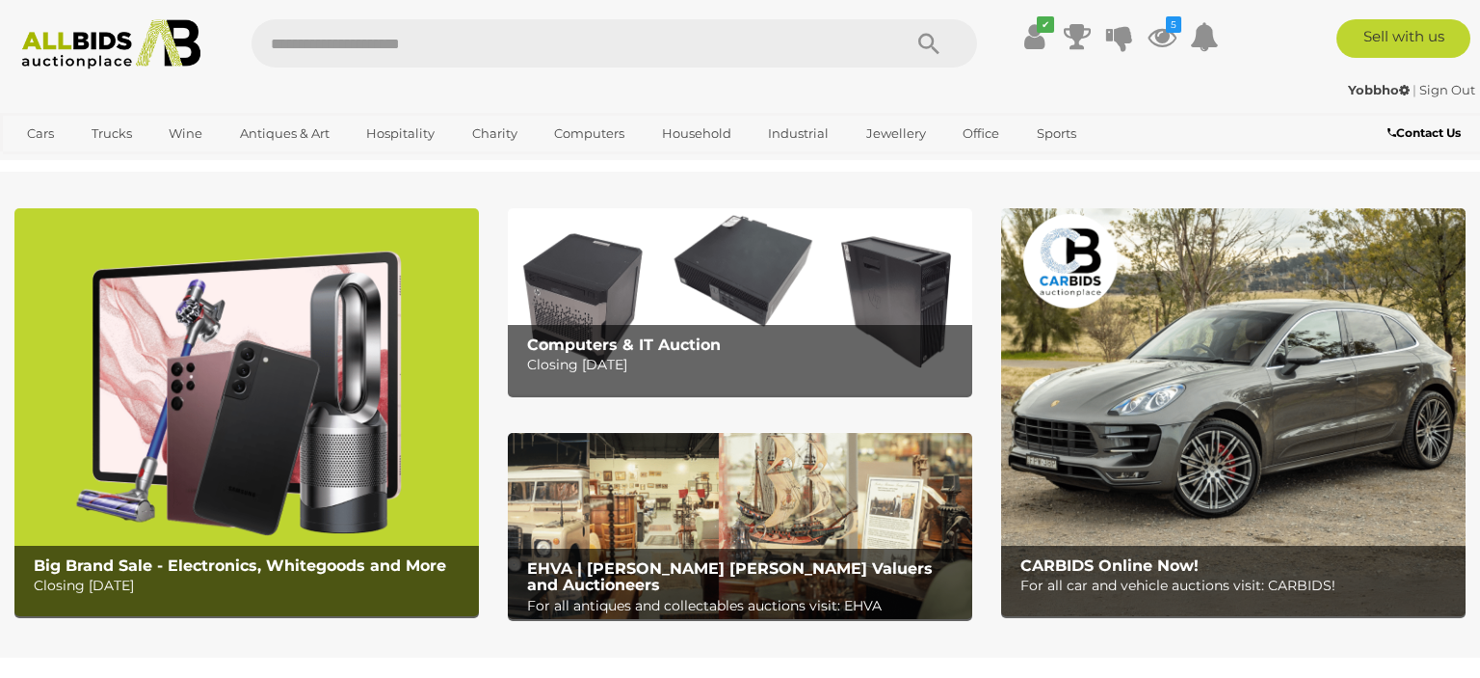
click at [1166, 28] on icon "5" at bounding box center [1173, 24] width 15 height 16
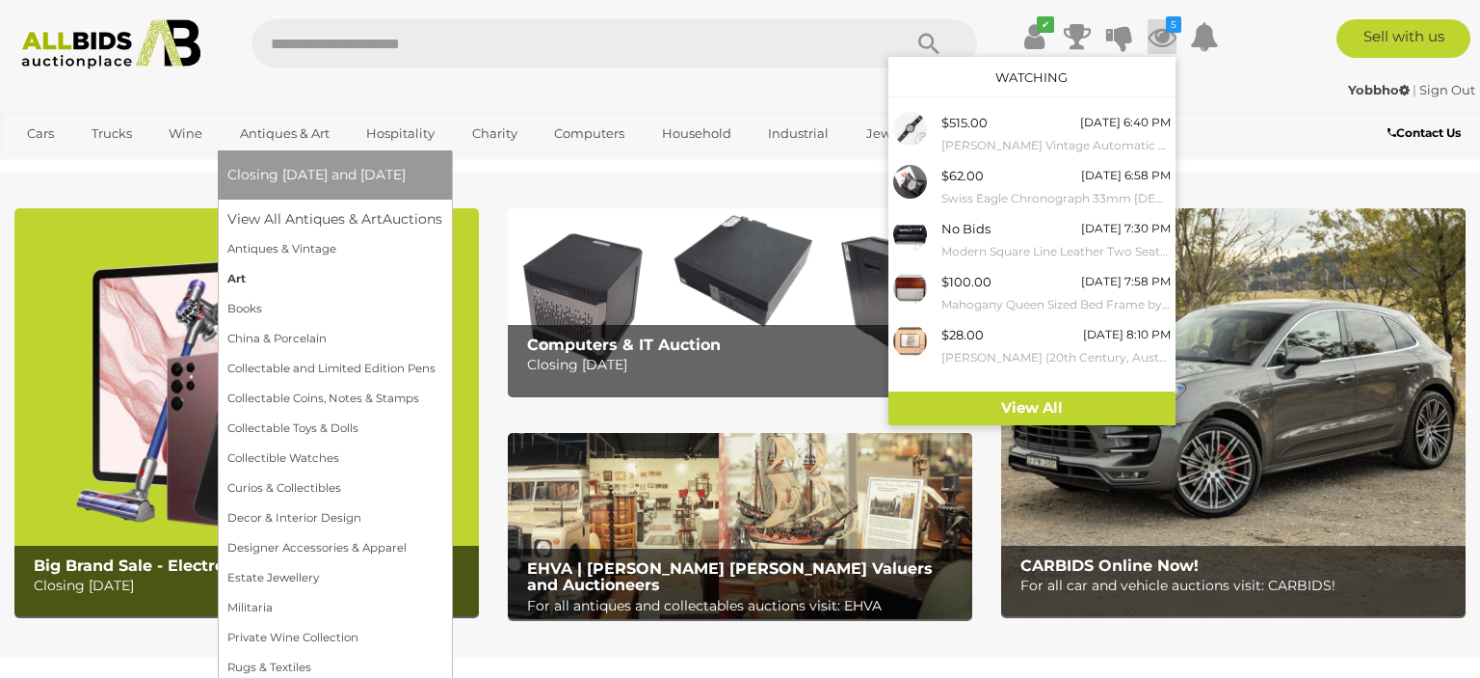
click at [234, 279] on link "Art" at bounding box center [334, 279] width 215 height 30
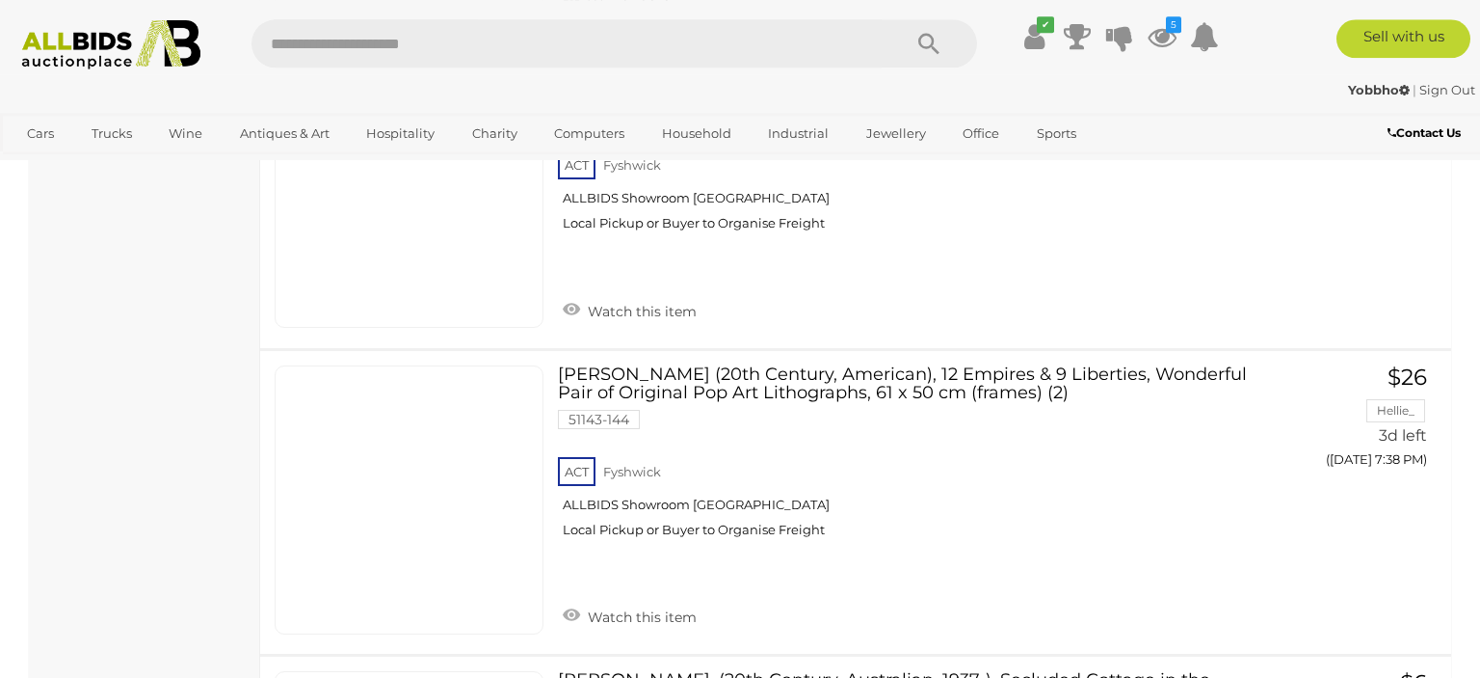
scroll to position [15281, 0]
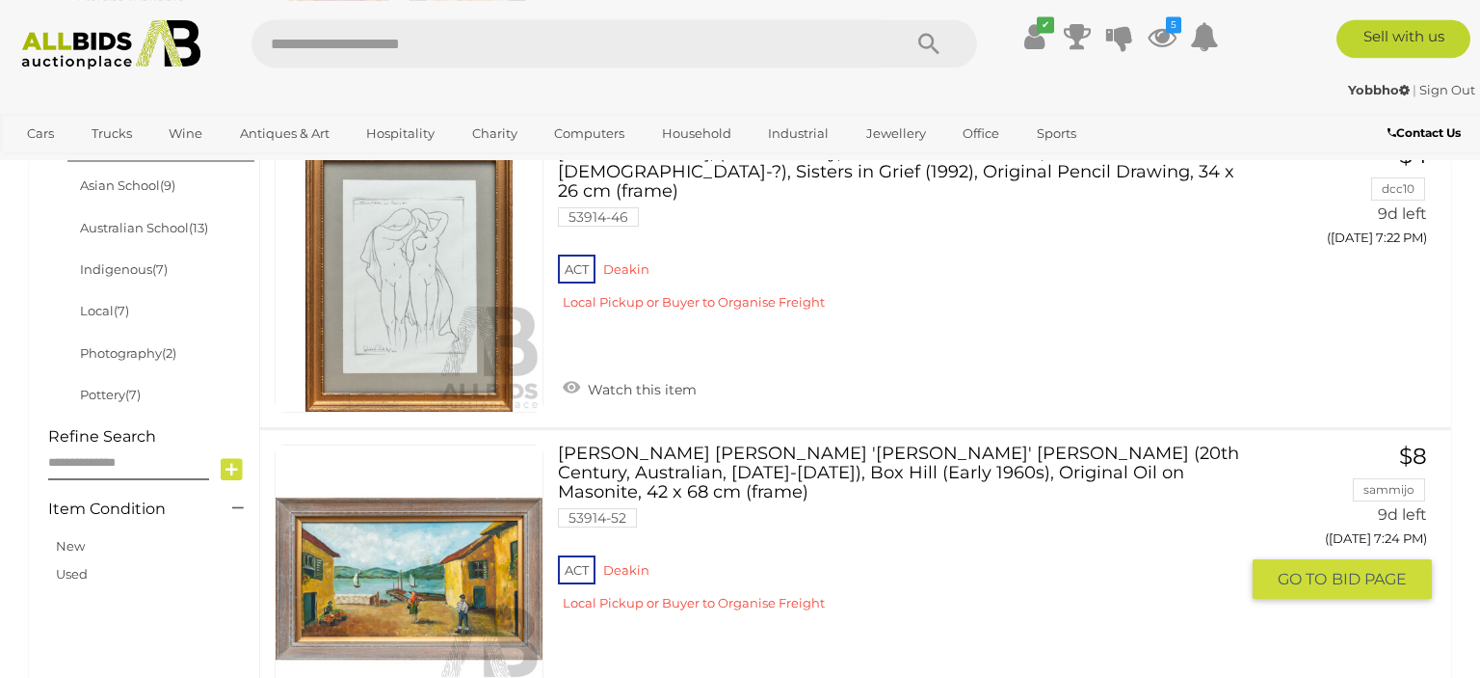
scroll to position [338, 0]
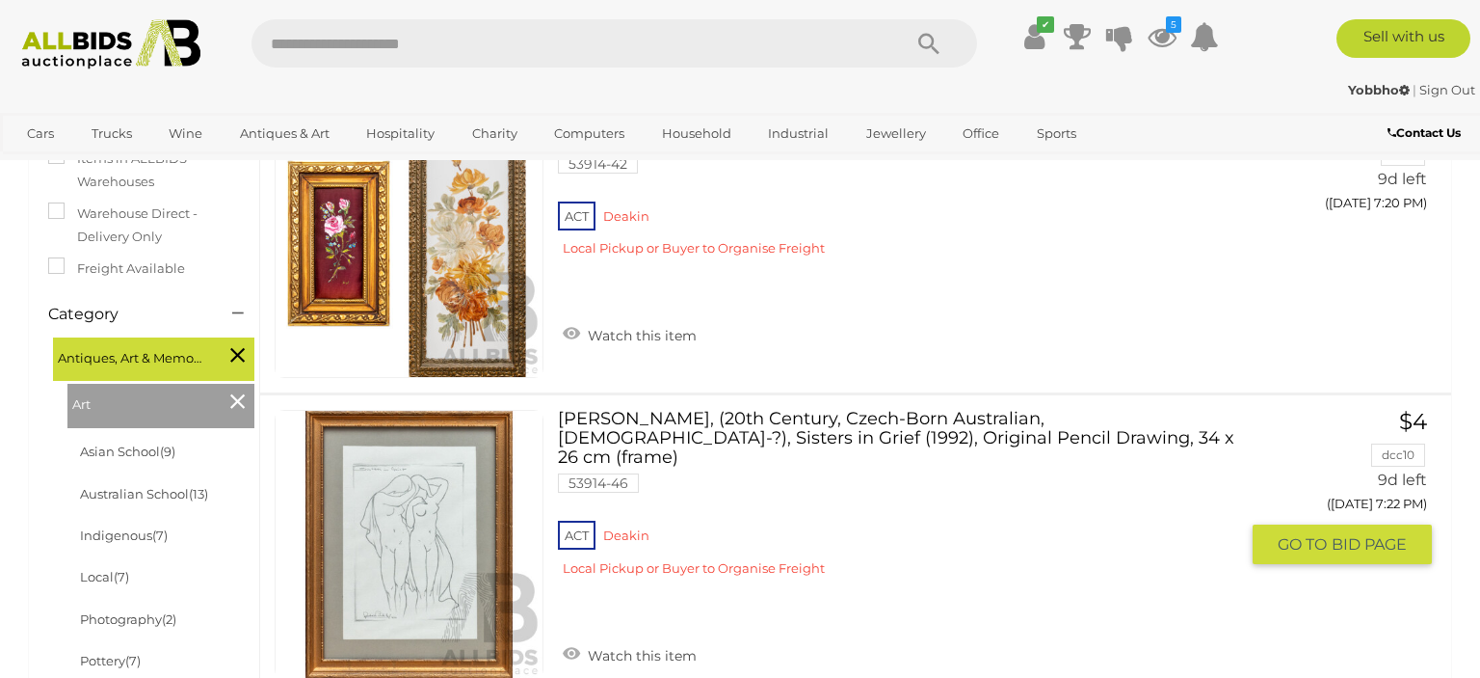
click at [784, 424] on link "Gustav Pirstitz, (20th Century, Czech-Born Australian, 1922-?), Sisters in Grie…" at bounding box center [905, 500] width 666 height 181
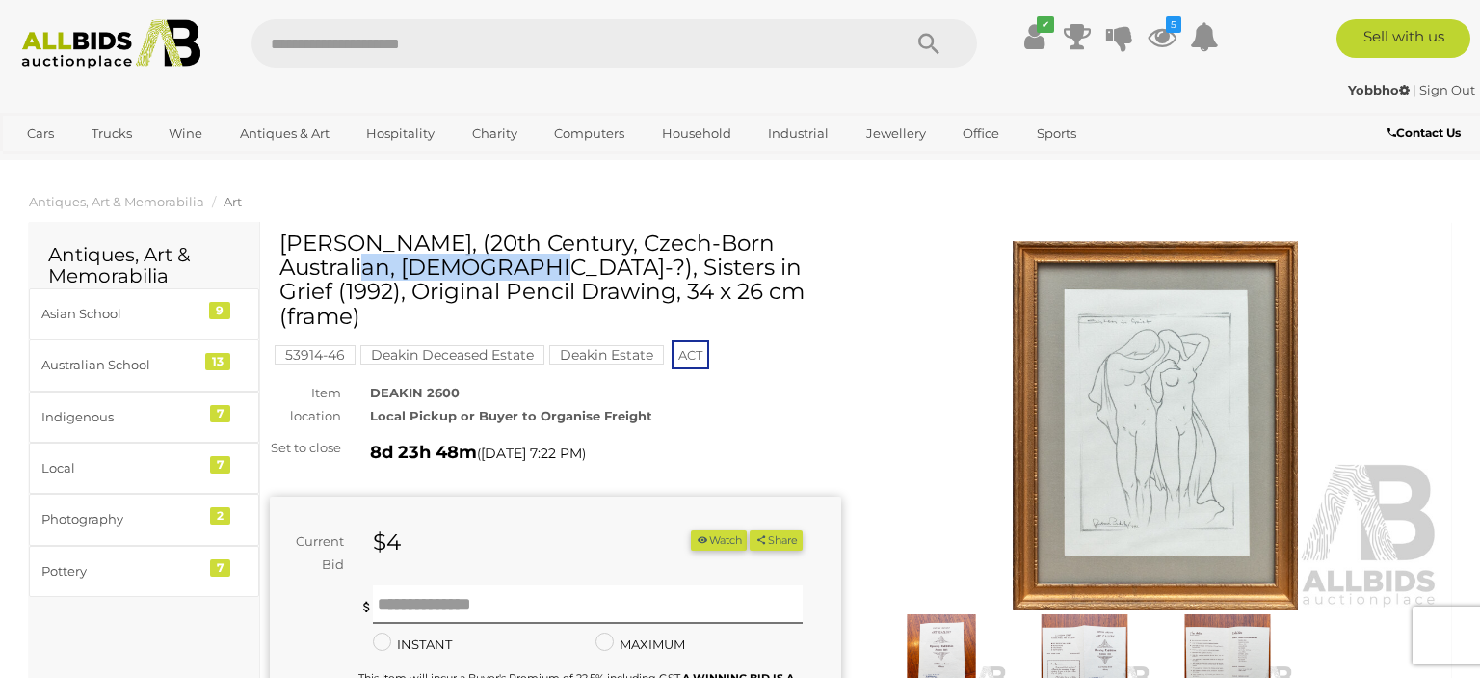
drag, startPoint x: 439, startPoint y: 242, endPoint x: 282, endPoint y: 246, distance: 156.2
click at [282, 246] on h1 "[PERSON_NAME], (20th Century, Czech-Born Australian, [DEMOGRAPHIC_DATA]-?), Sis…" at bounding box center [557, 279] width 557 height 97
copy h1 "Gustav Pirstitz"
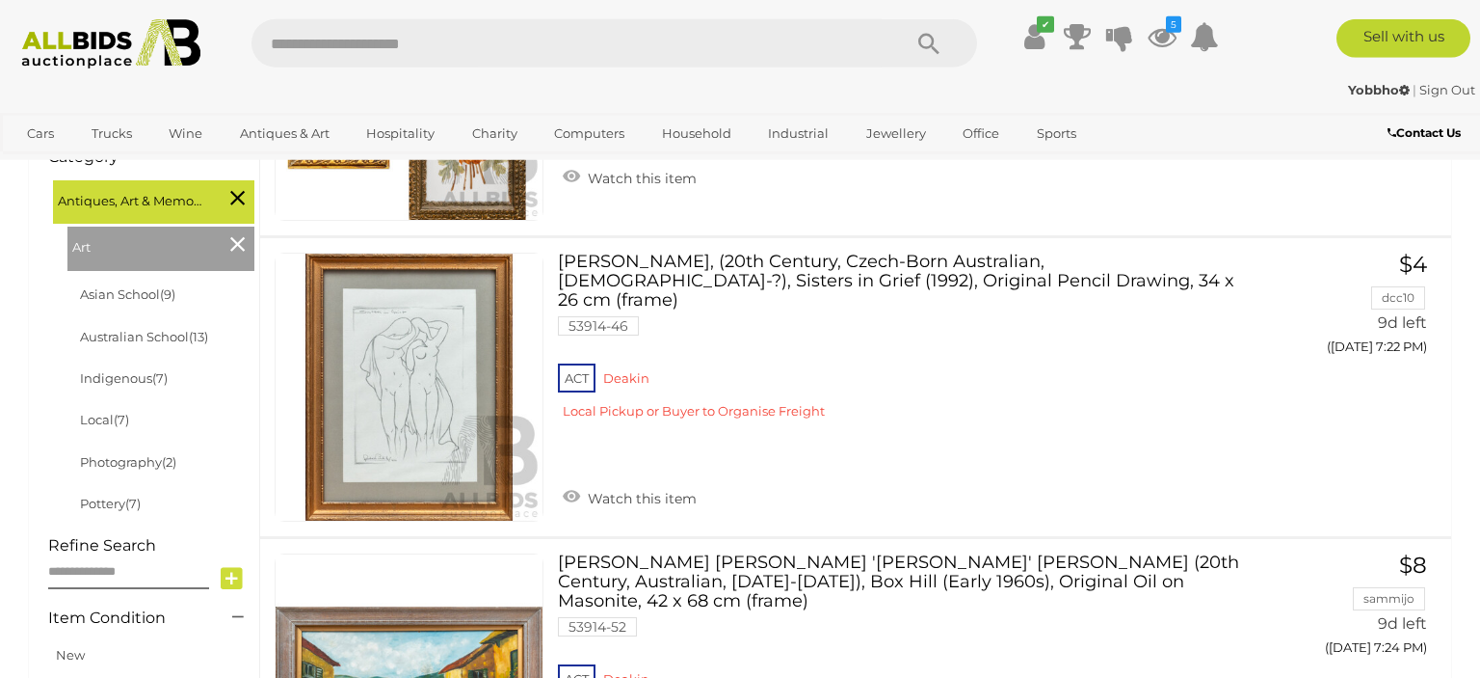
scroll to position [528, 0]
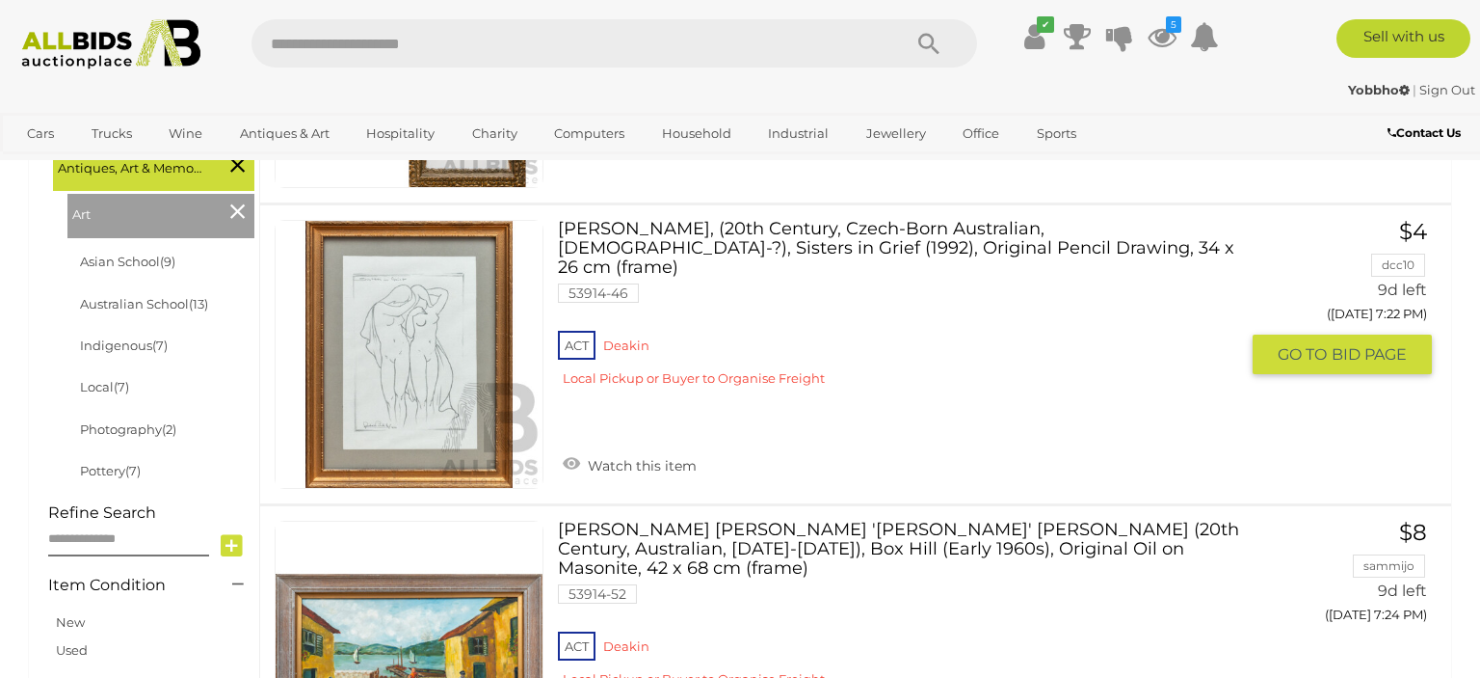
click at [421, 333] on link at bounding box center [409, 354] width 269 height 269
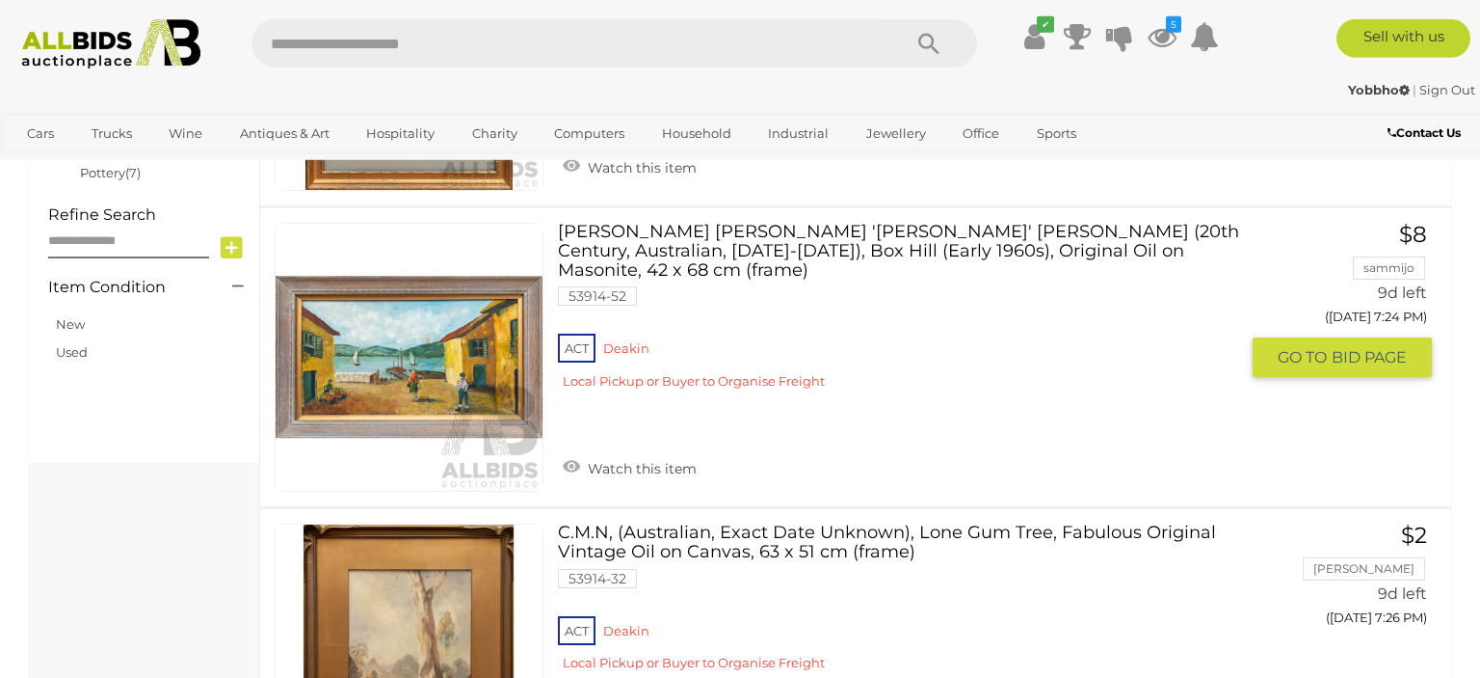
scroll to position [834, 0]
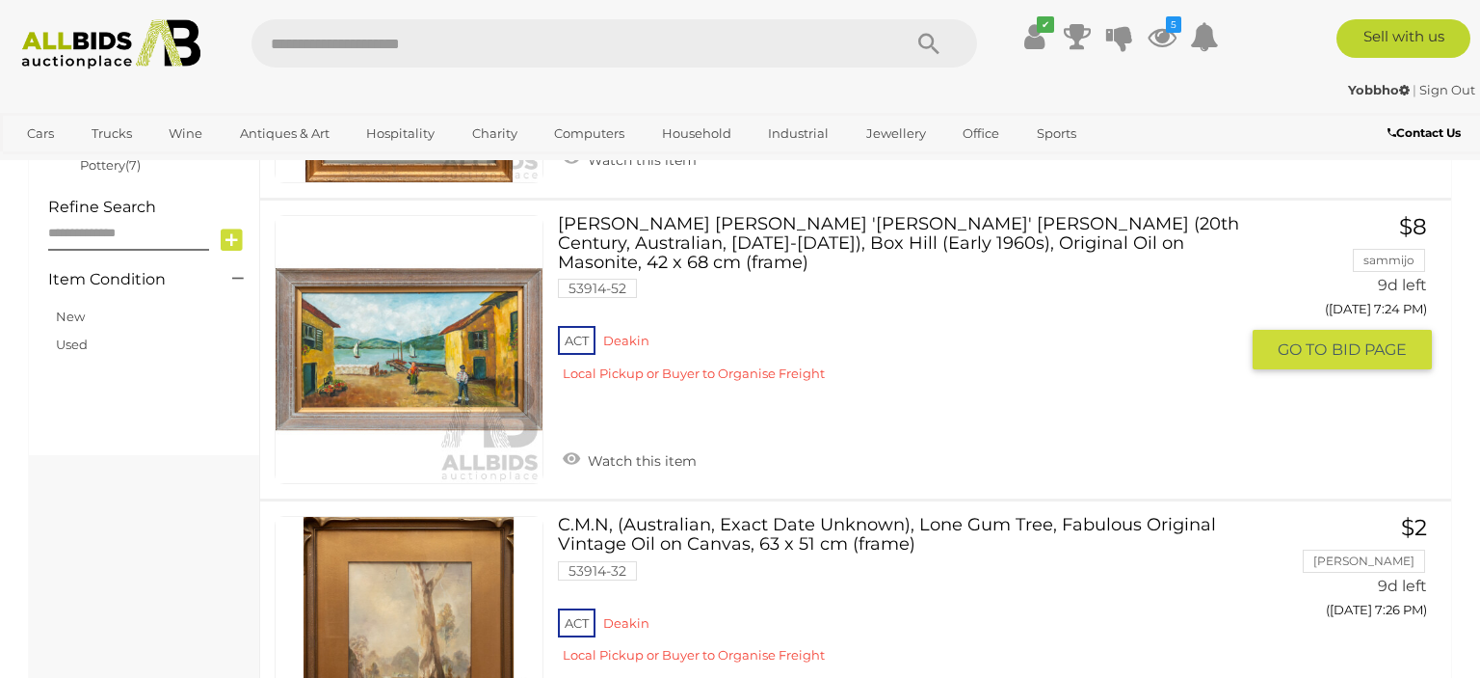
click at [403, 334] on link at bounding box center [409, 349] width 269 height 269
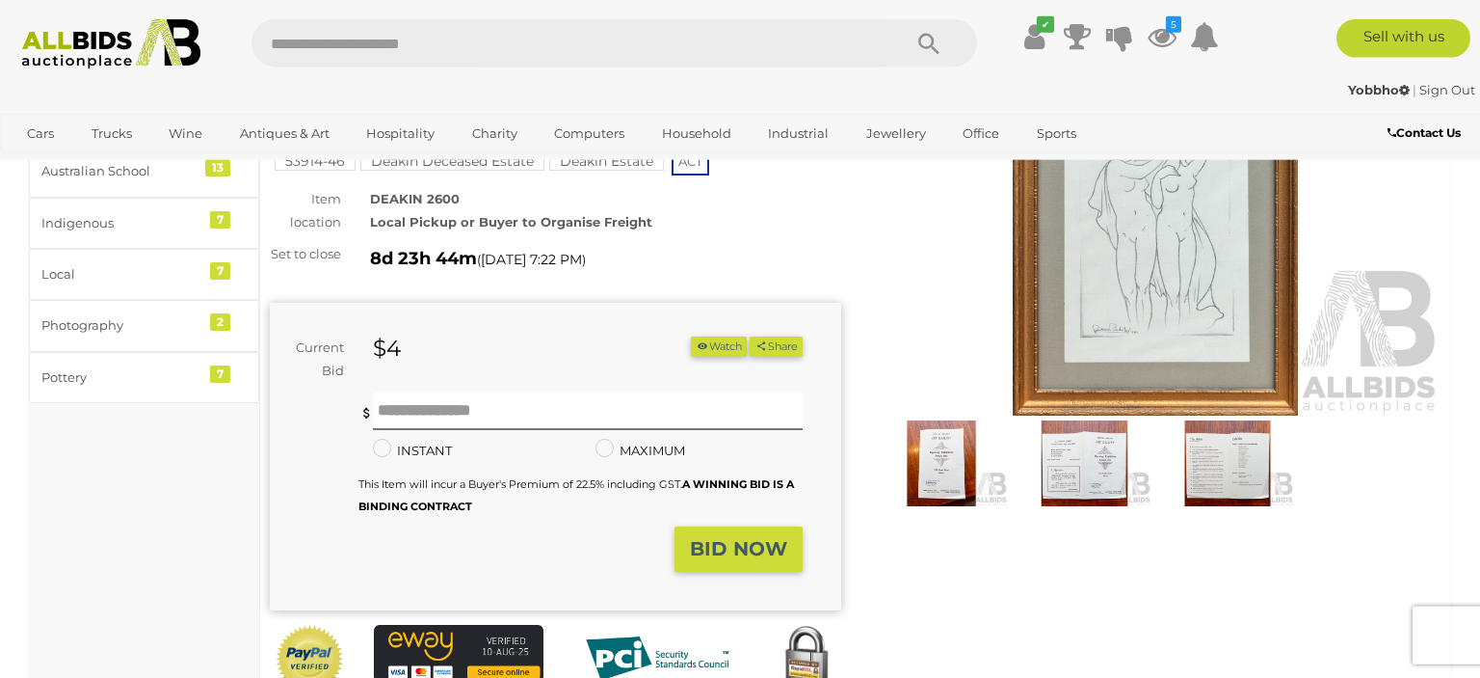
scroll to position [203, 0]
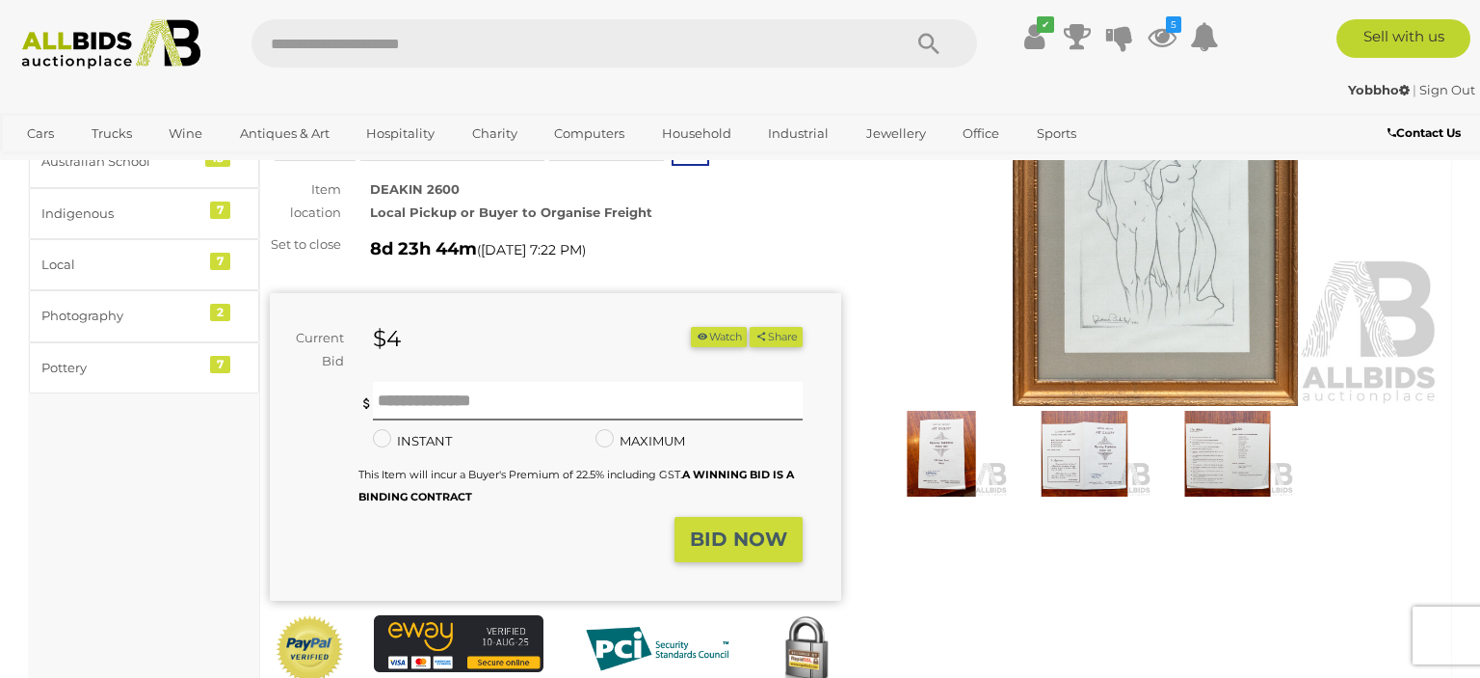
click at [950, 462] on img at bounding box center [941, 454] width 133 height 86
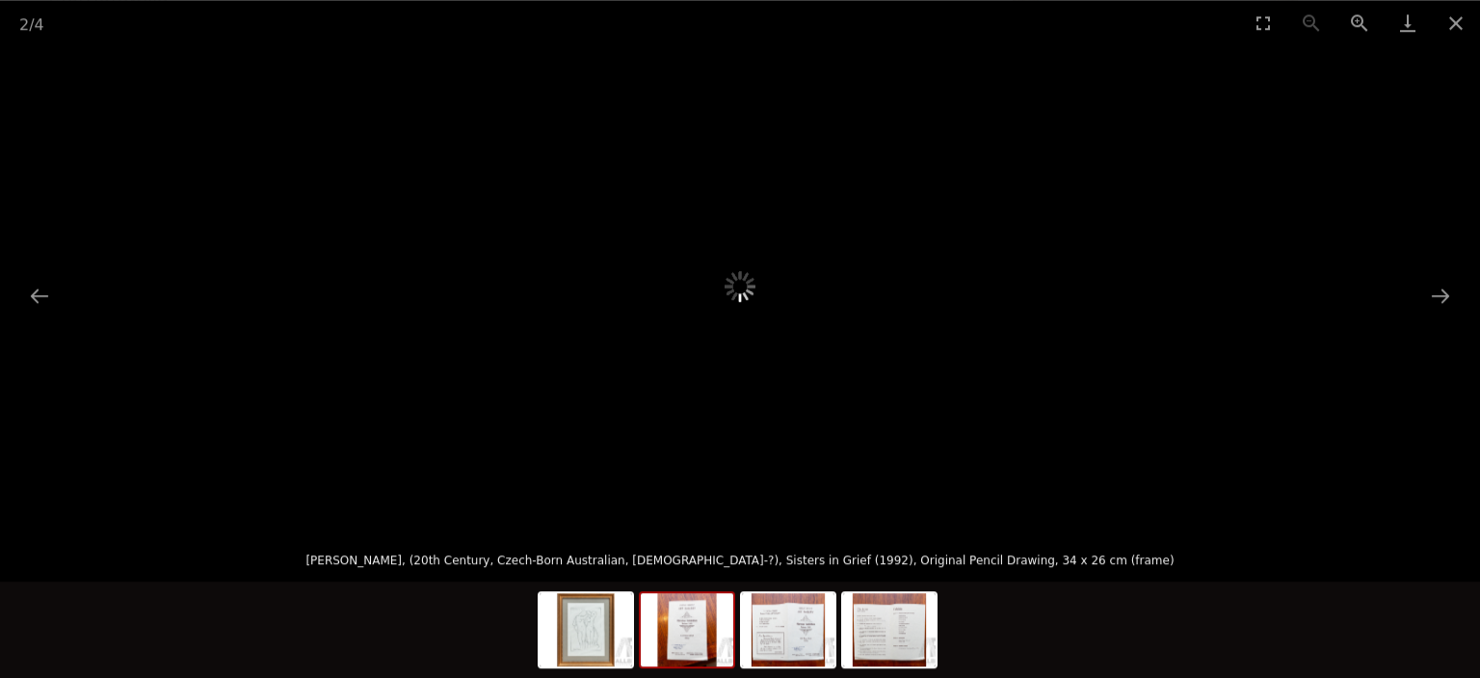
scroll to position [509, 0]
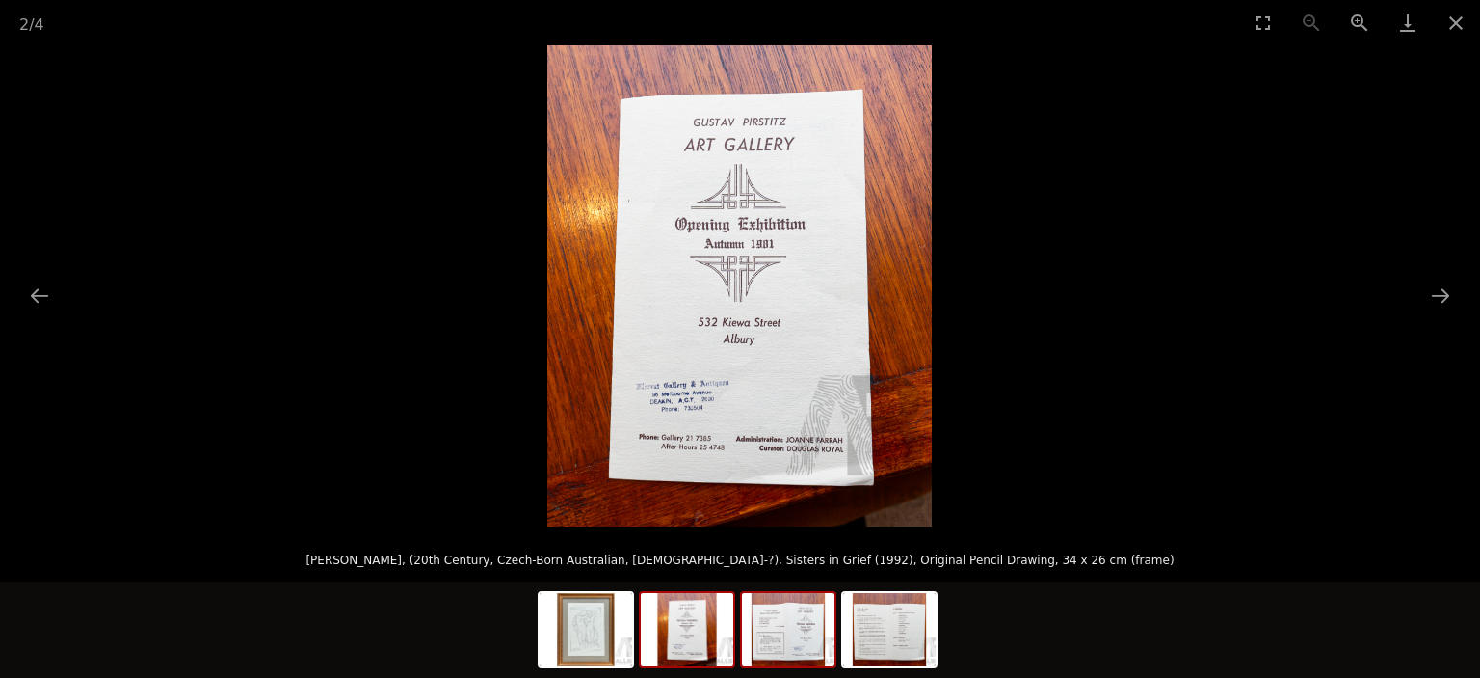
click at [804, 639] on img at bounding box center [788, 629] width 93 height 73
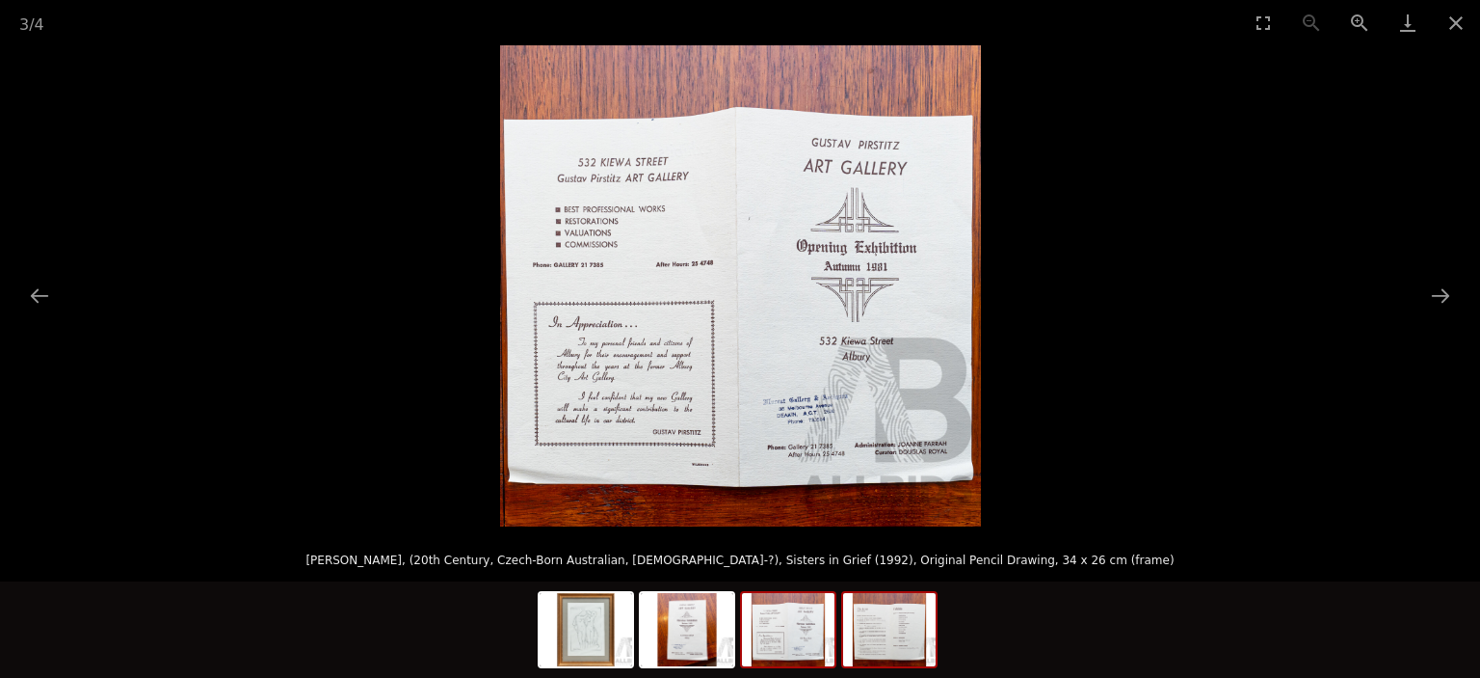
click at [893, 646] on img at bounding box center [889, 629] width 93 height 73
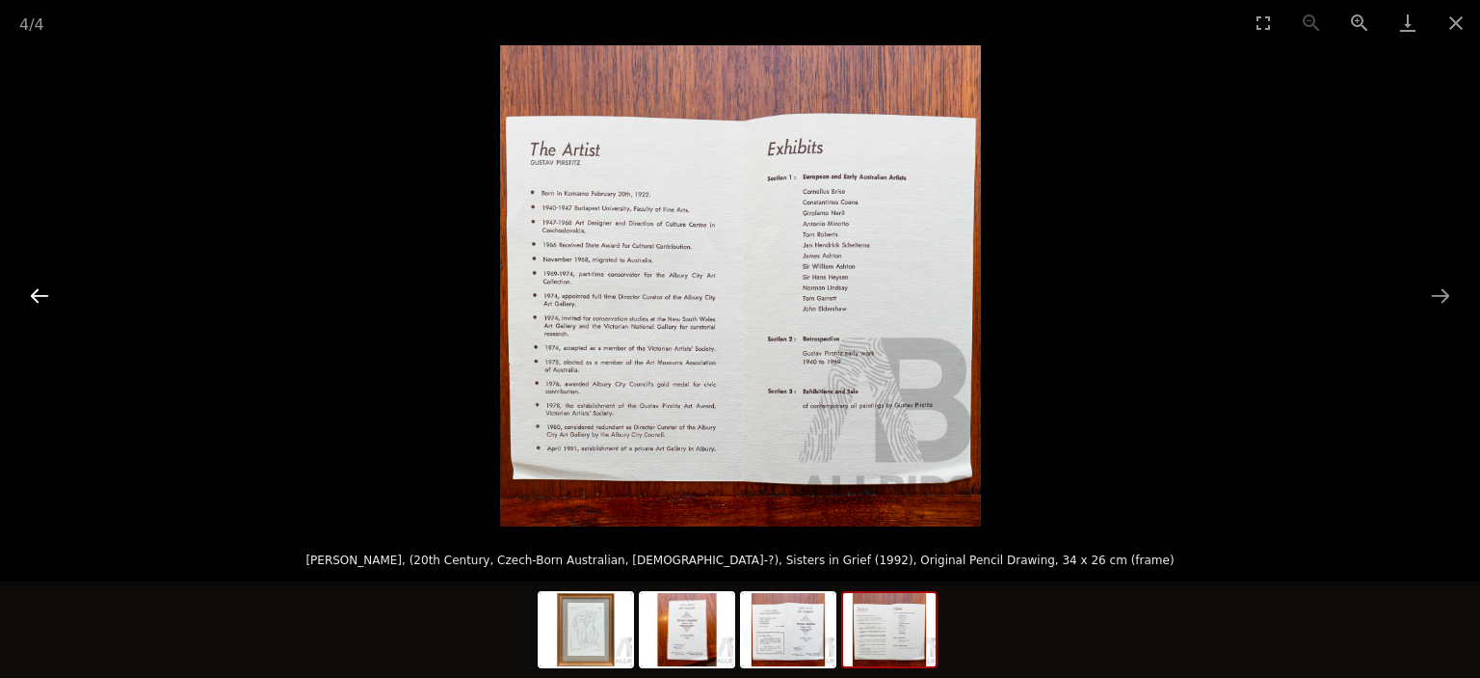
click at [50, 288] on button "Previous slide" at bounding box center [39, 296] width 40 height 38
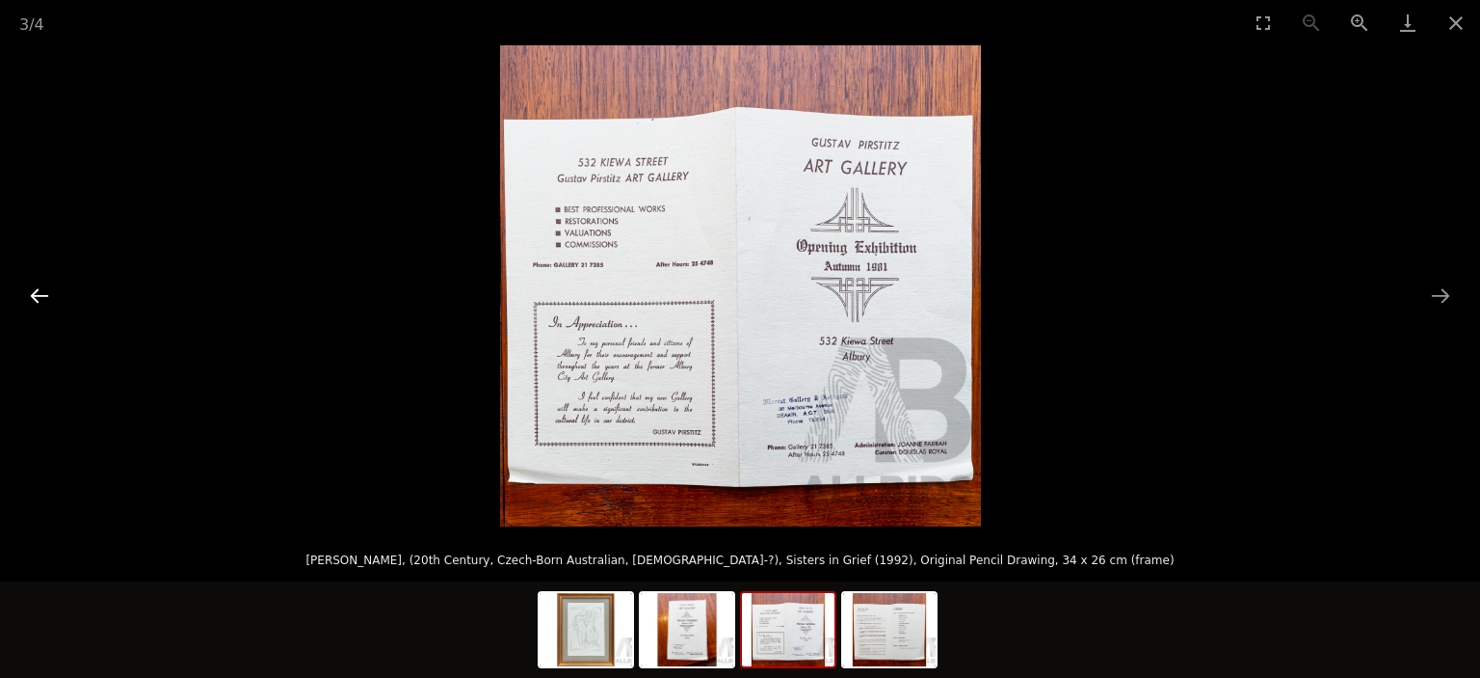
click at [50, 288] on button "Previous slide" at bounding box center [39, 296] width 40 height 38
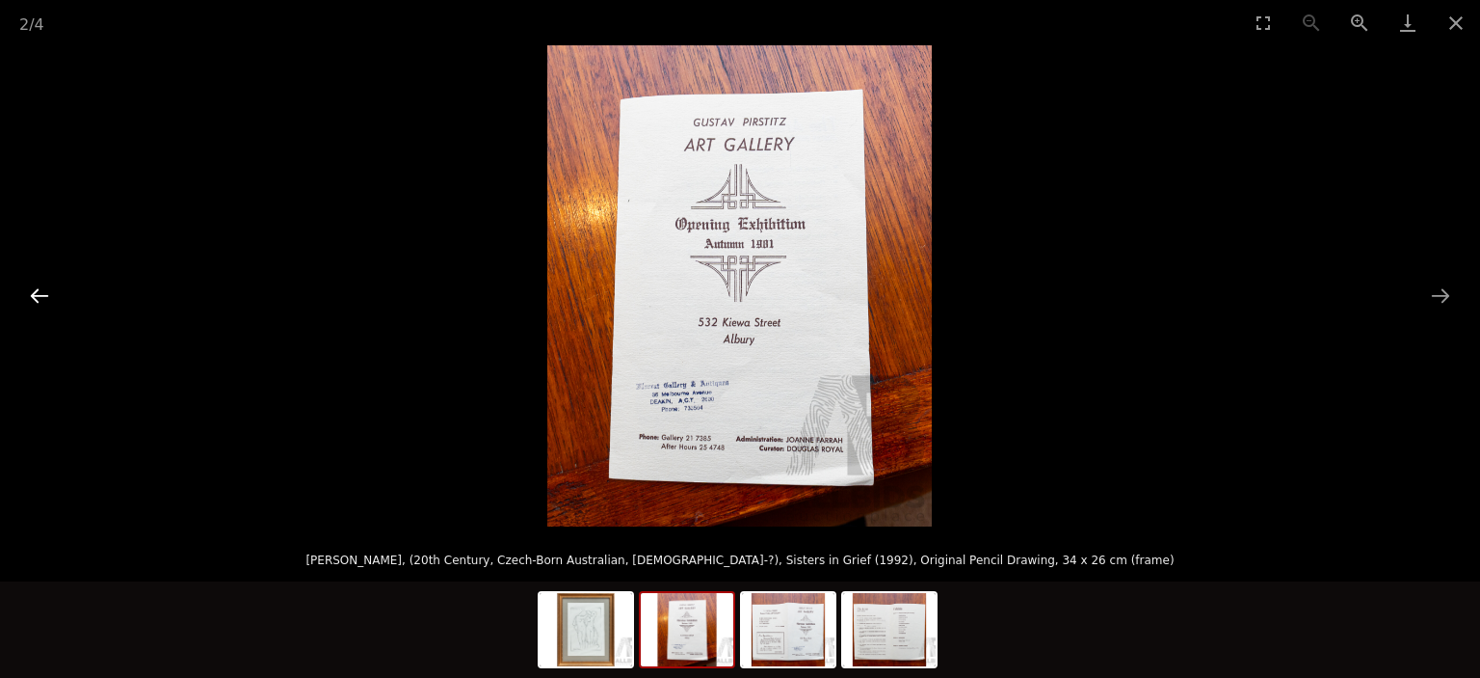
click at [50, 288] on button "Previous slide" at bounding box center [39, 296] width 40 height 38
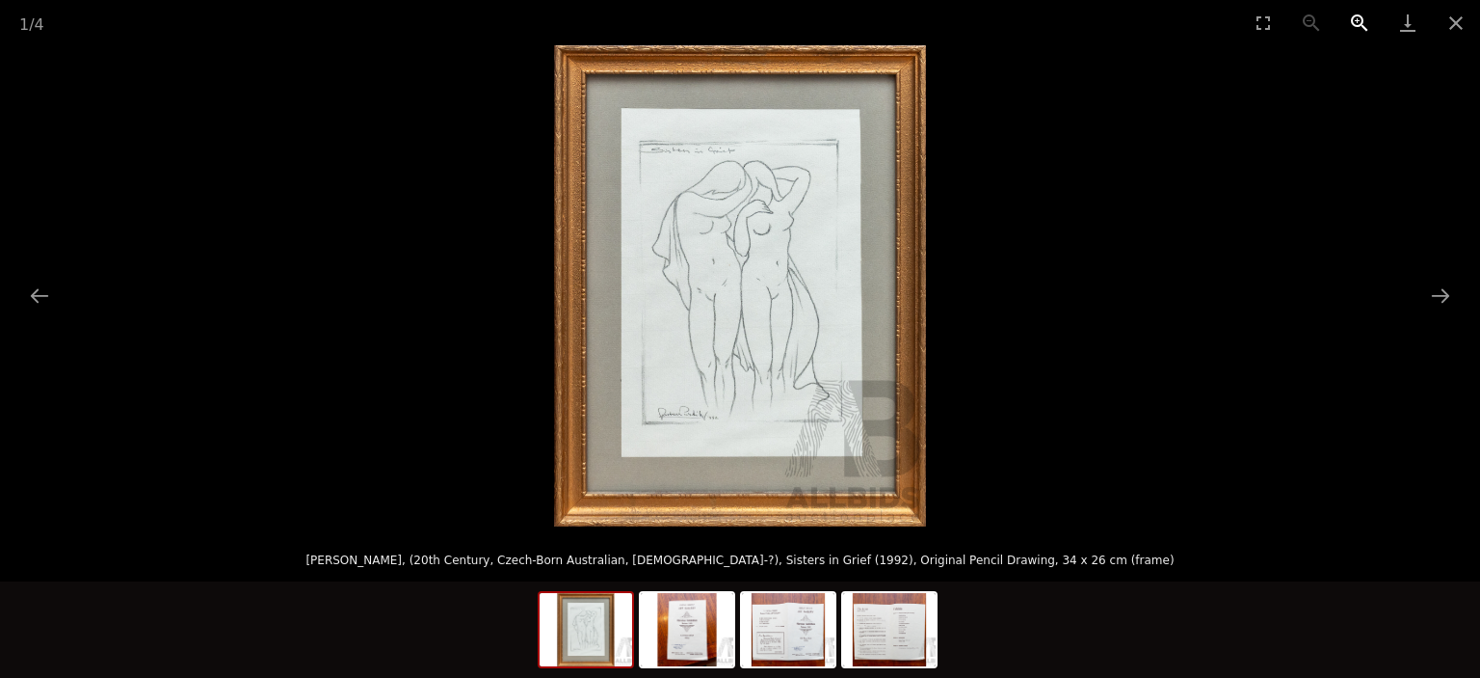
click at [1355, 19] on button "Zoom in" at bounding box center [1360, 22] width 48 height 45
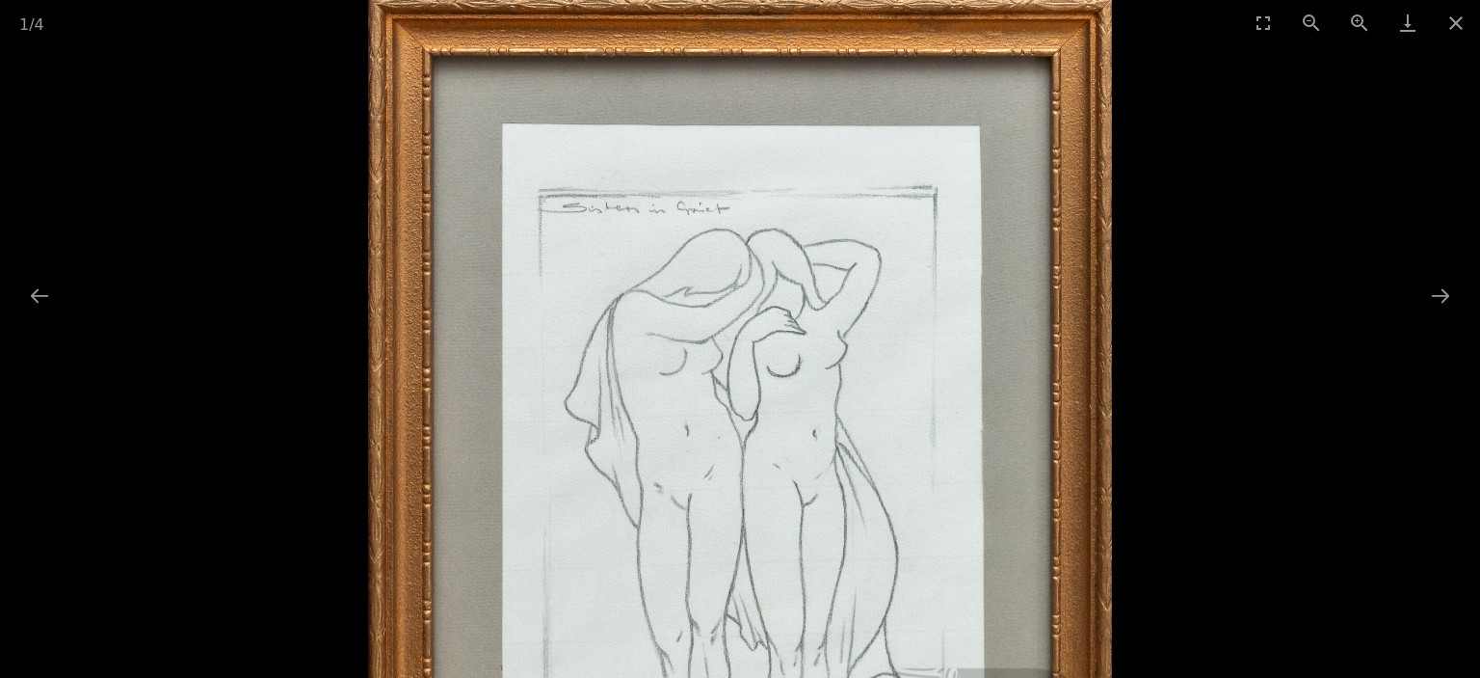
drag, startPoint x: 879, startPoint y: 299, endPoint x: 862, endPoint y: 518, distance: 220.4
click at [862, 518] on img at bounding box center [740, 479] width 744 height 962
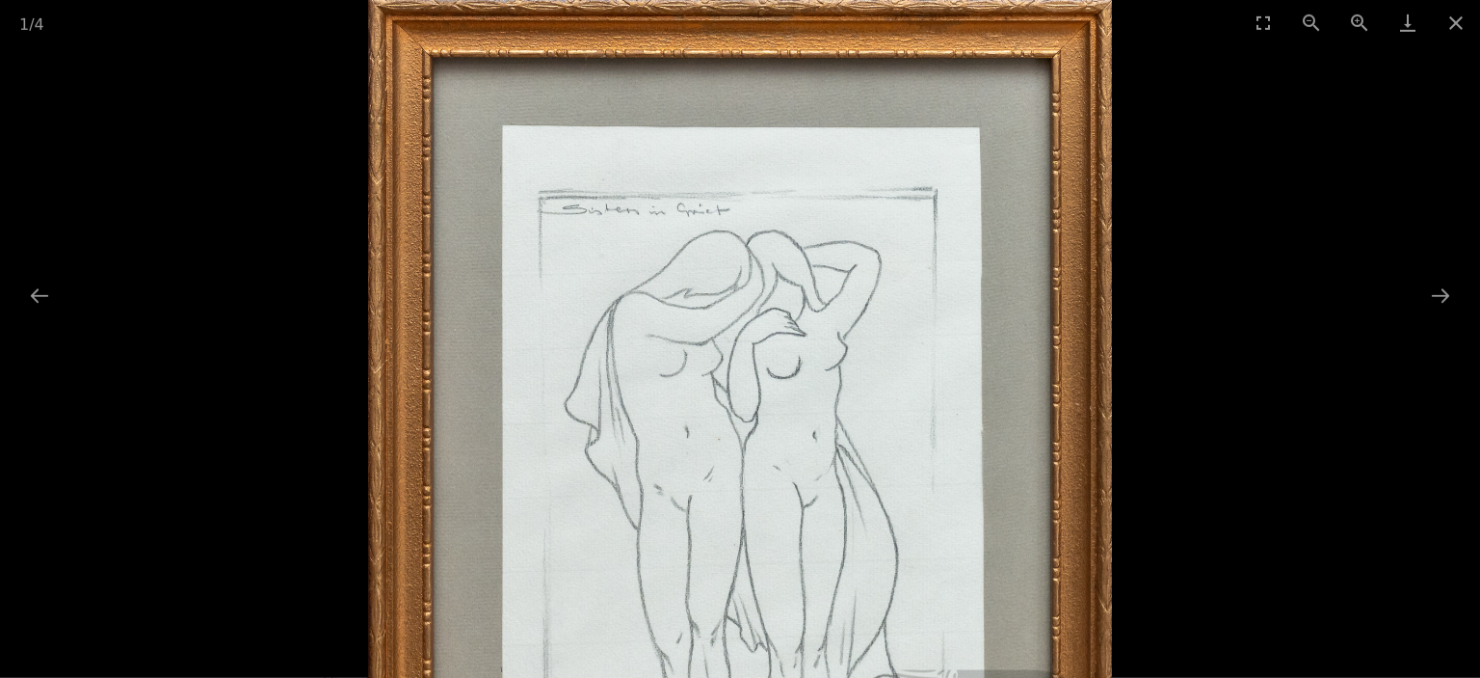
scroll to position [813, 0]
click at [37, 295] on button "Previous slide" at bounding box center [39, 296] width 40 height 38
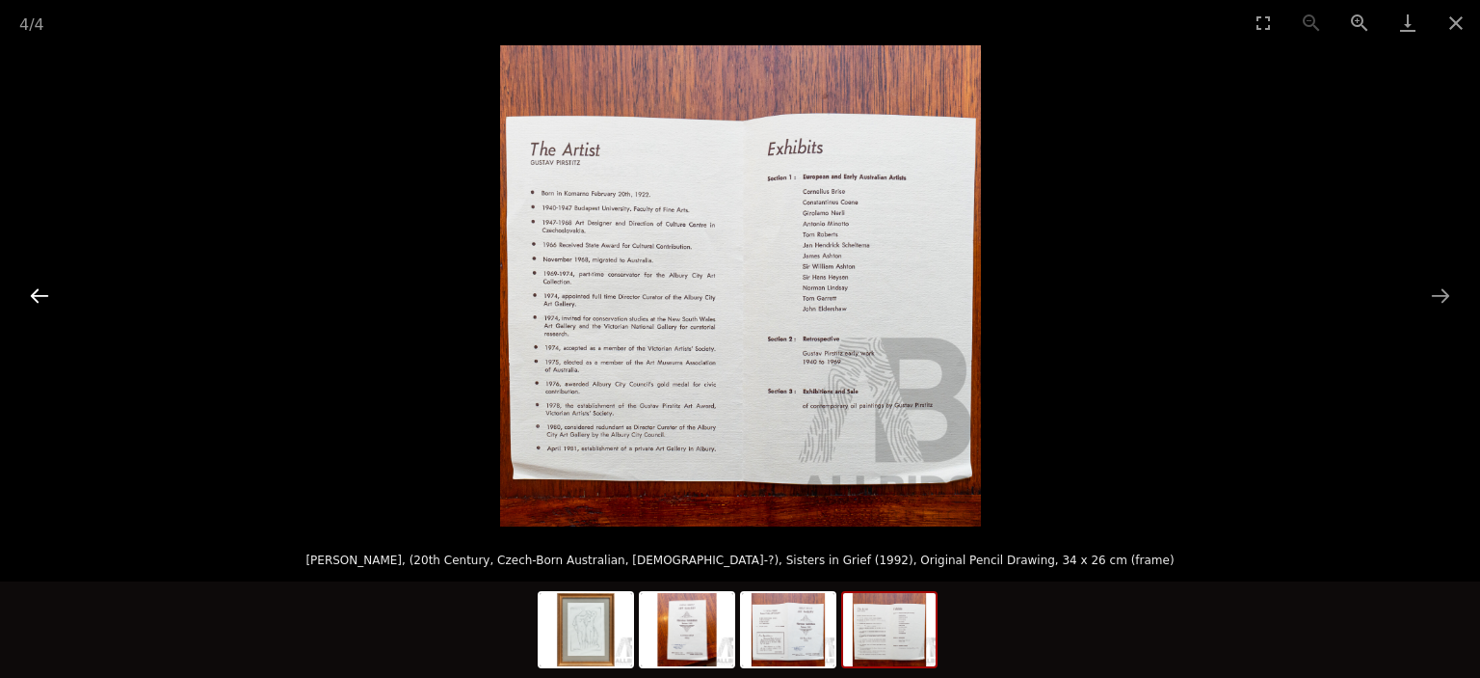
click at [37, 295] on button "Previous slide" at bounding box center [39, 296] width 40 height 38
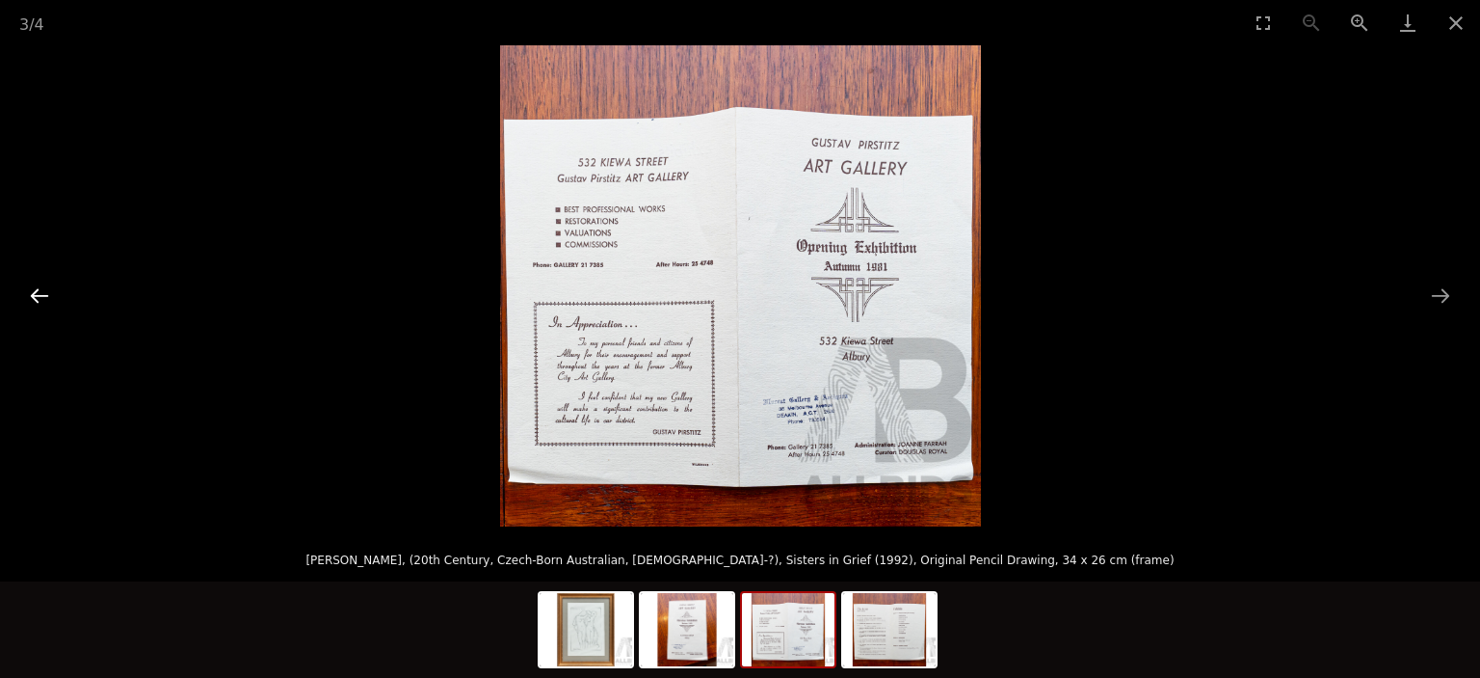
click at [37, 295] on button "Previous slide" at bounding box center [39, 296] width 40 height 38
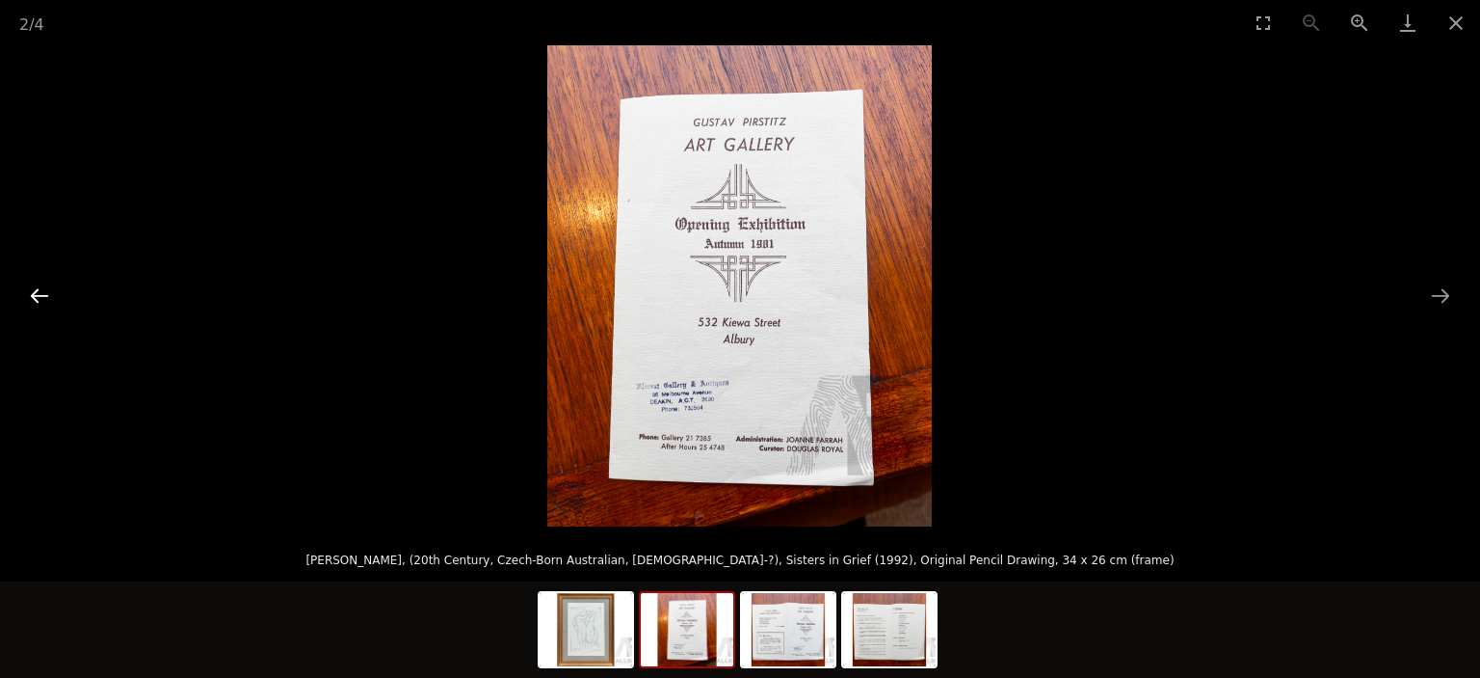
click at [37, 295] on button "Previous slide" at bounding box center [39, 296] width 40 height 38
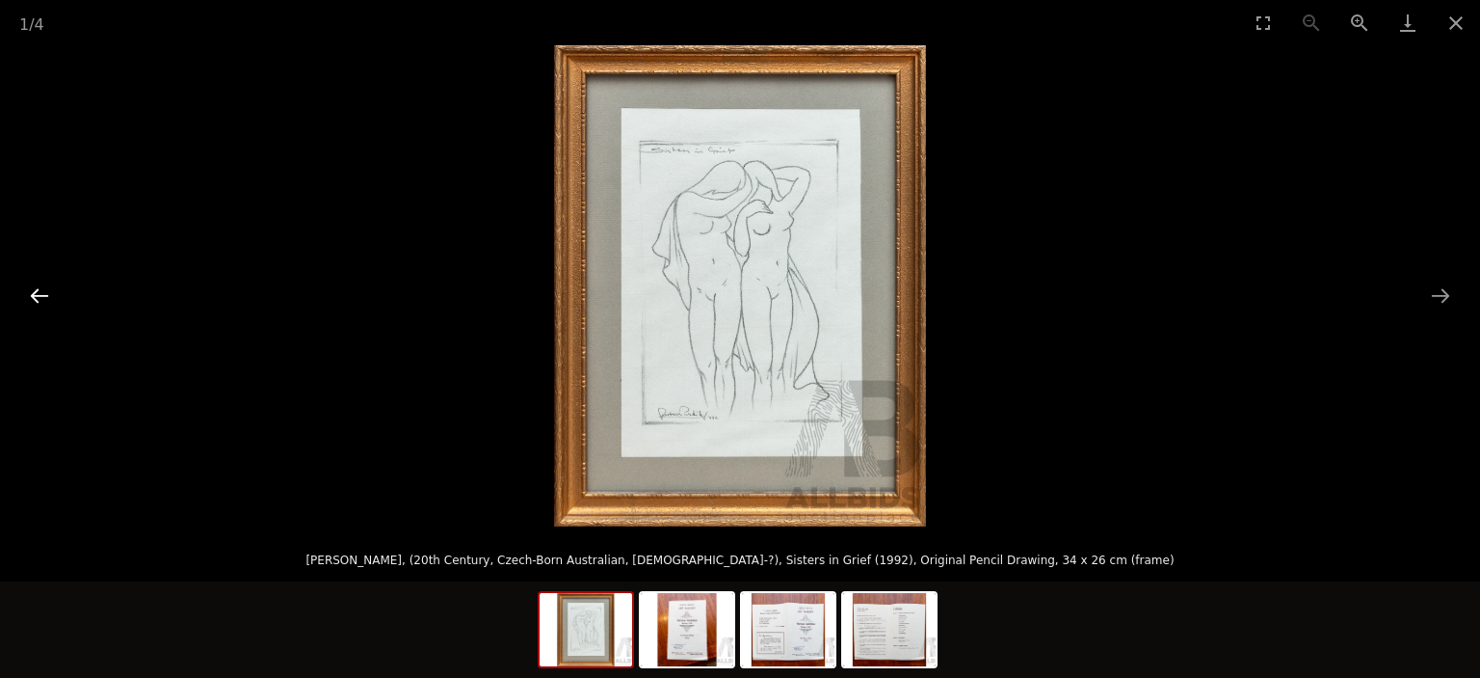
click at [37, 295] on button "Previous slide" at bounding box center [39, 296] width 40 height 38
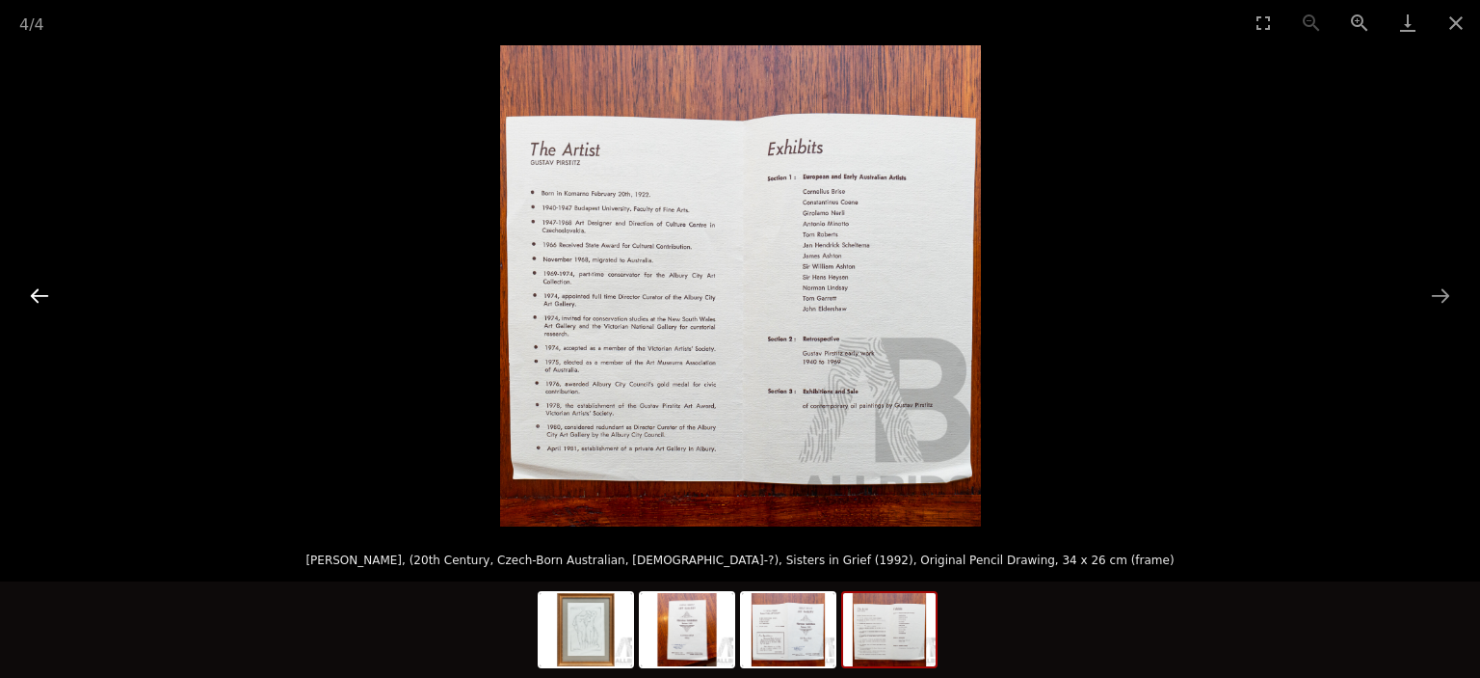
click at [37, 295] on button "Previous slide" at bounding box center [39, 296] width 40 height 38
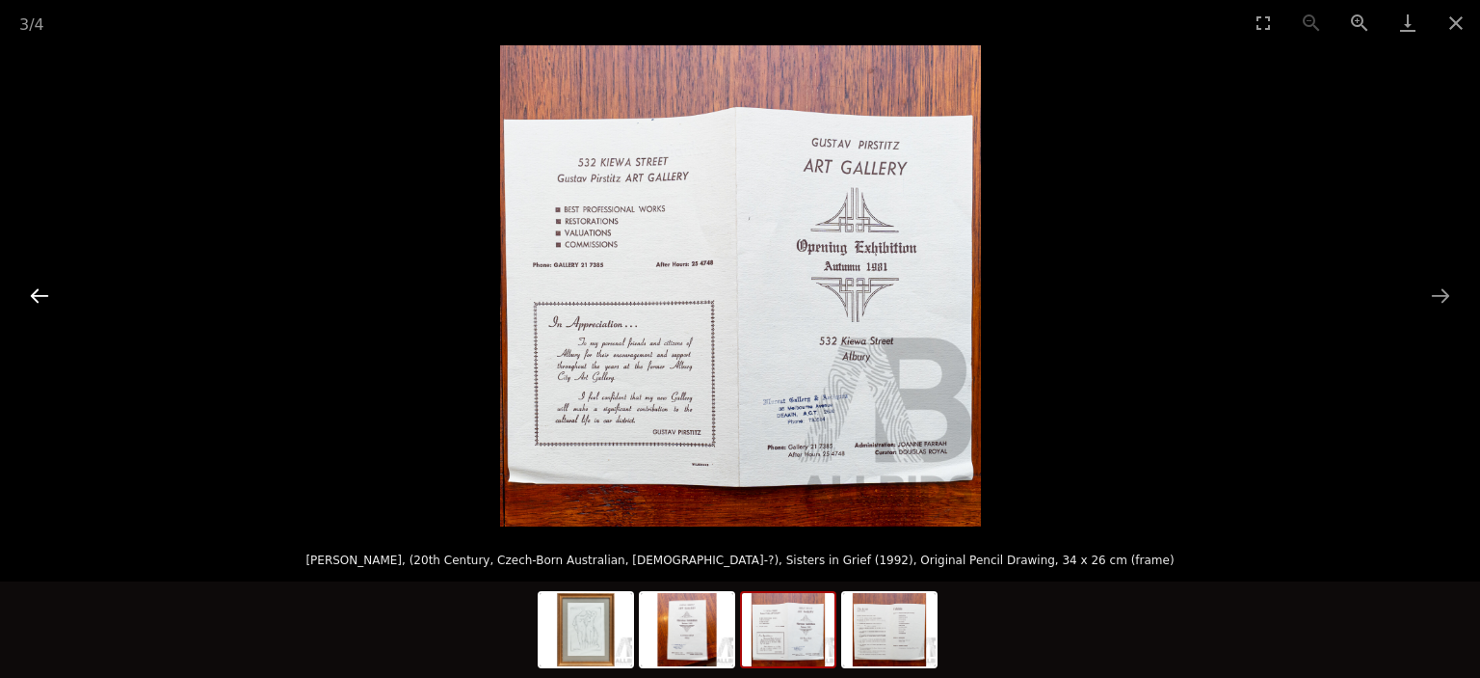
click at [37, 295] on button "Previous slide" at bounding box center [39, 296] width 40 height 38
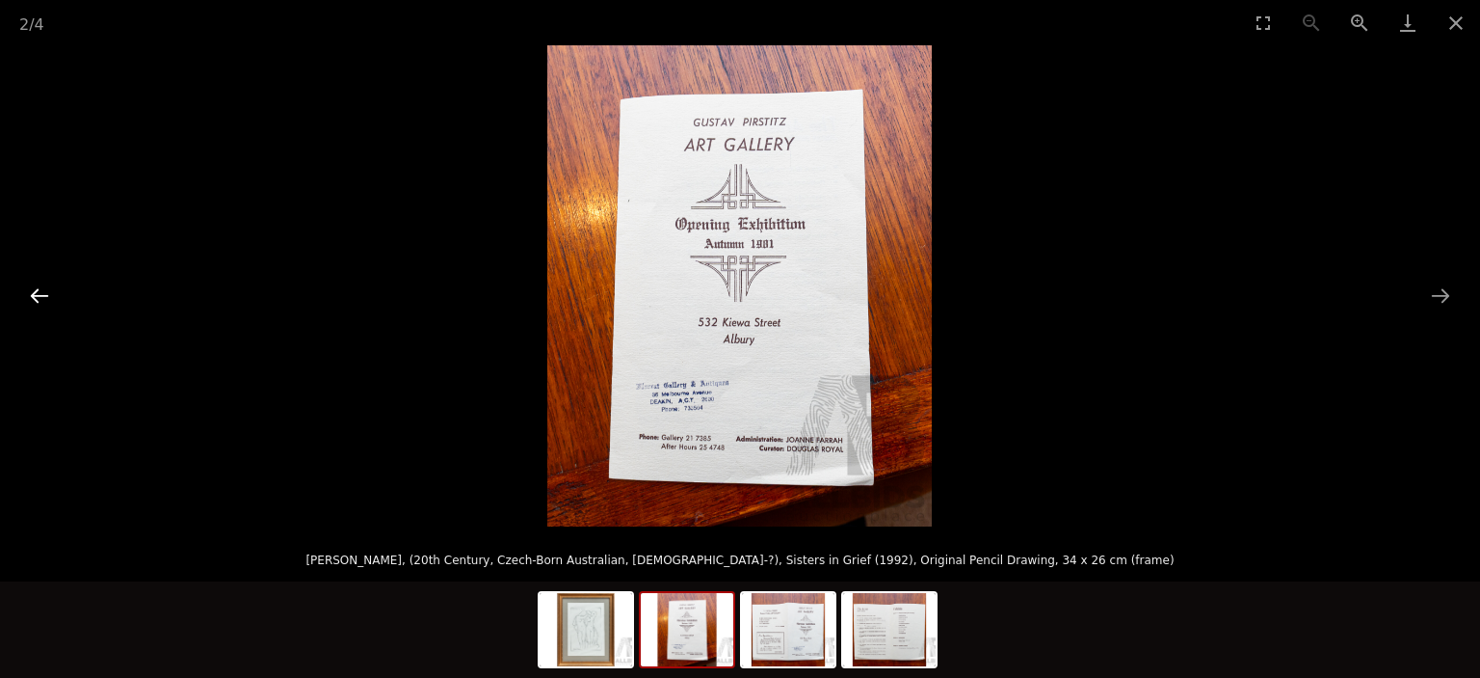
click at [37, 295] on button "Previous slide" at bounding box center [39, 296] width 40 height 38
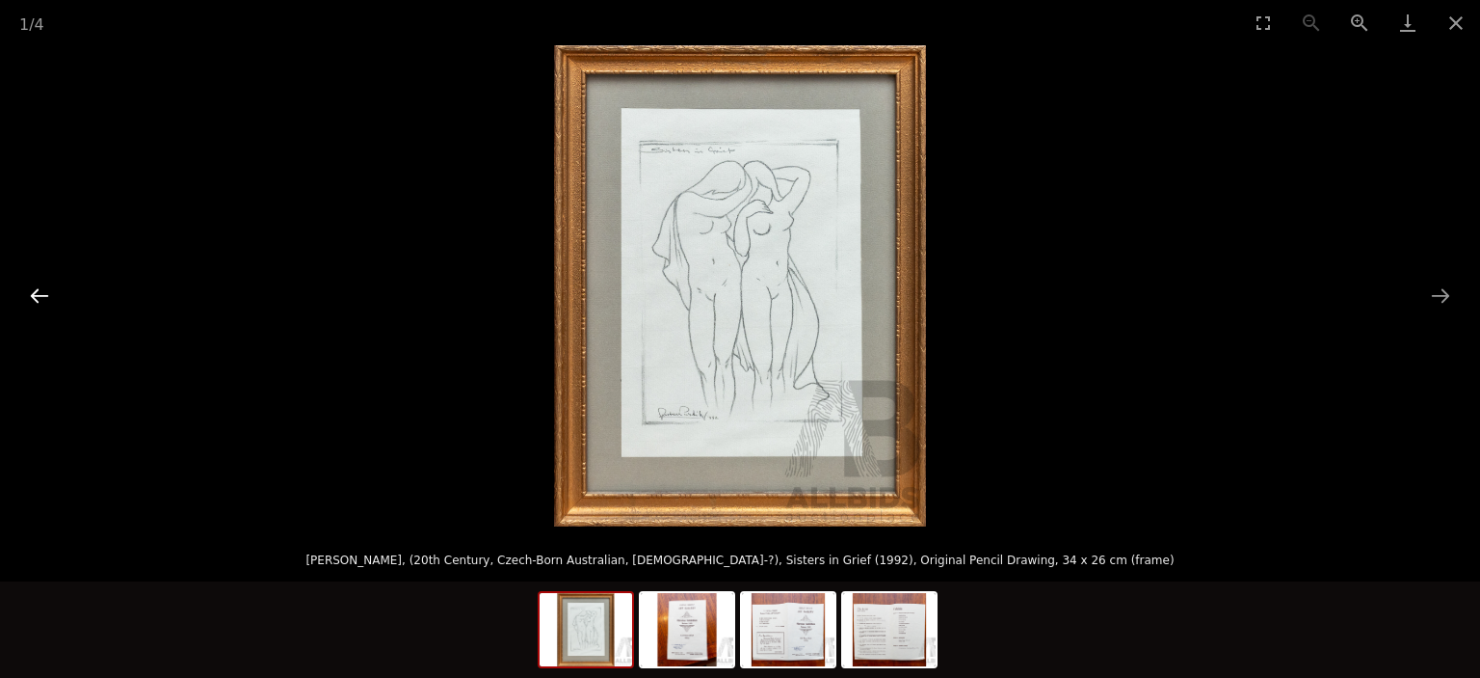
click at [37, 295] on button "Previous slide" at bounding box center [39, 296] width 40 height 38
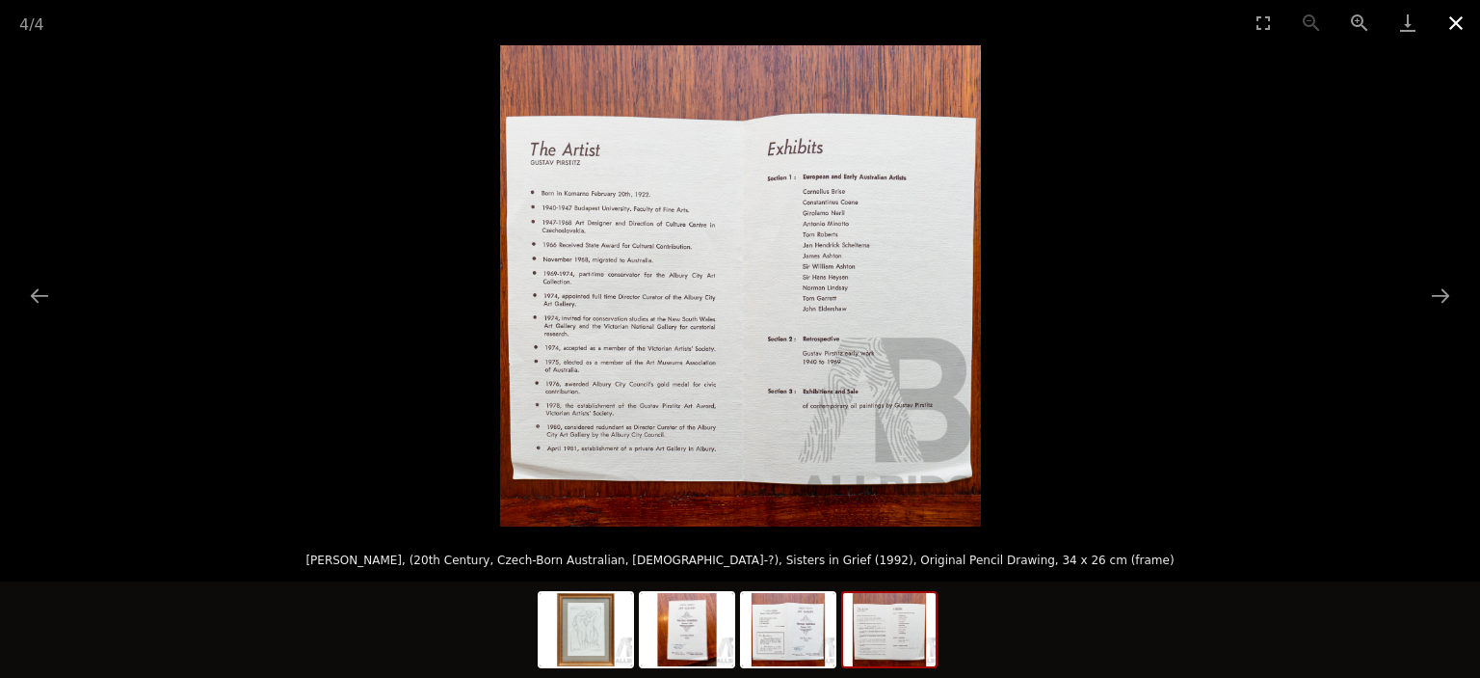
click at [1452, 21] on button "Close gallery" at bounding box center [1456, 22] width 48 height 45
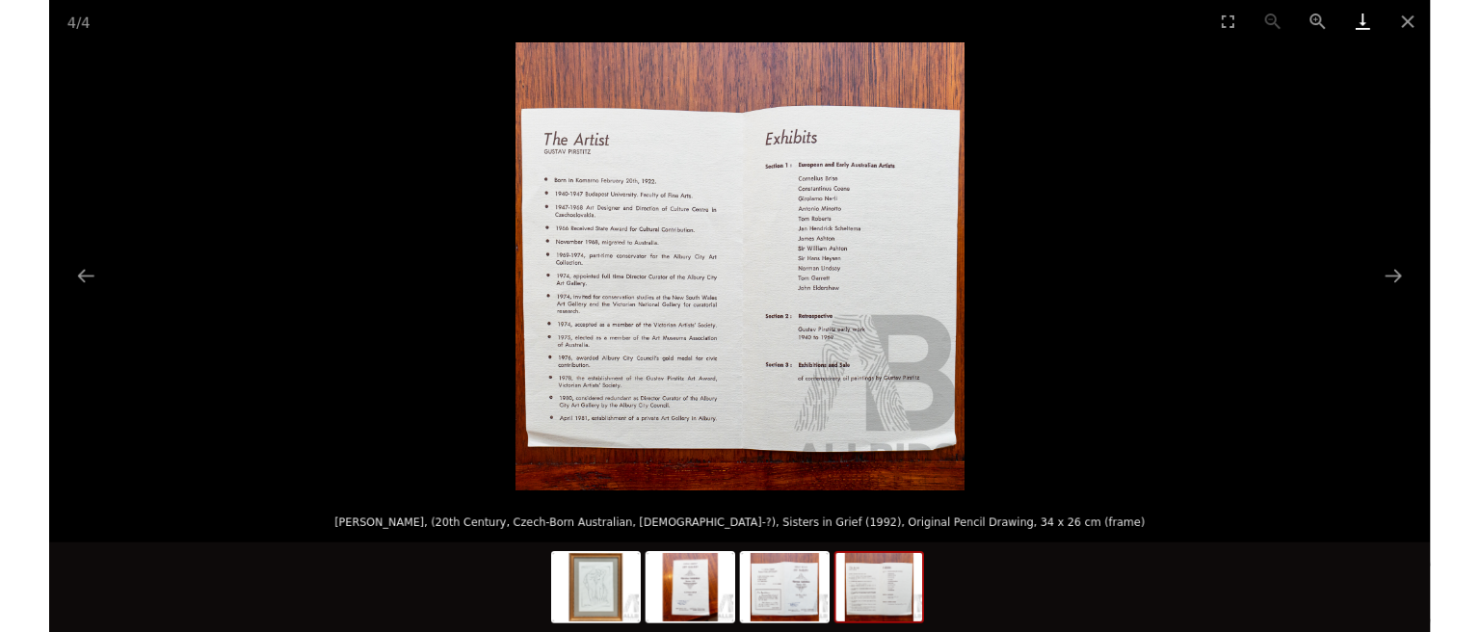
scroll to position [203, 0]
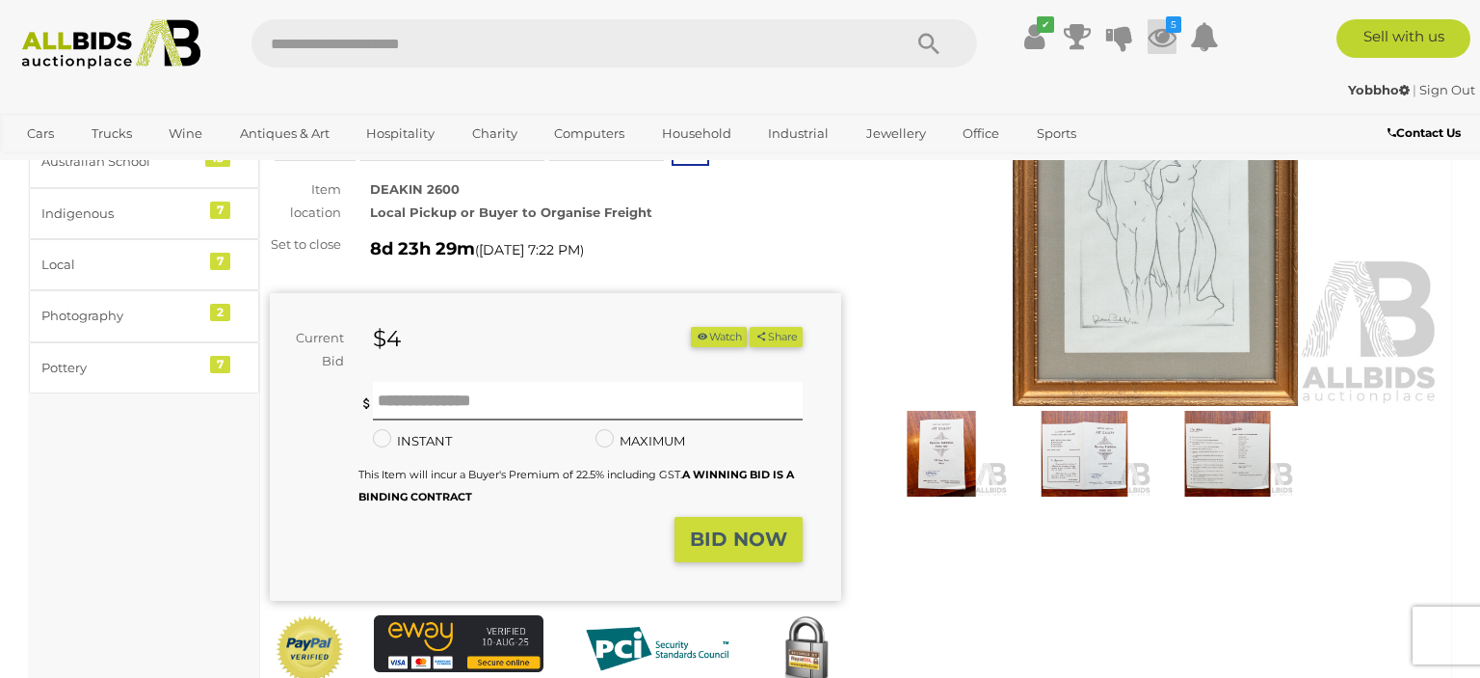
click at [1167, 26] on icon "5" at bounding box center [1173, 24] width 15 height 16
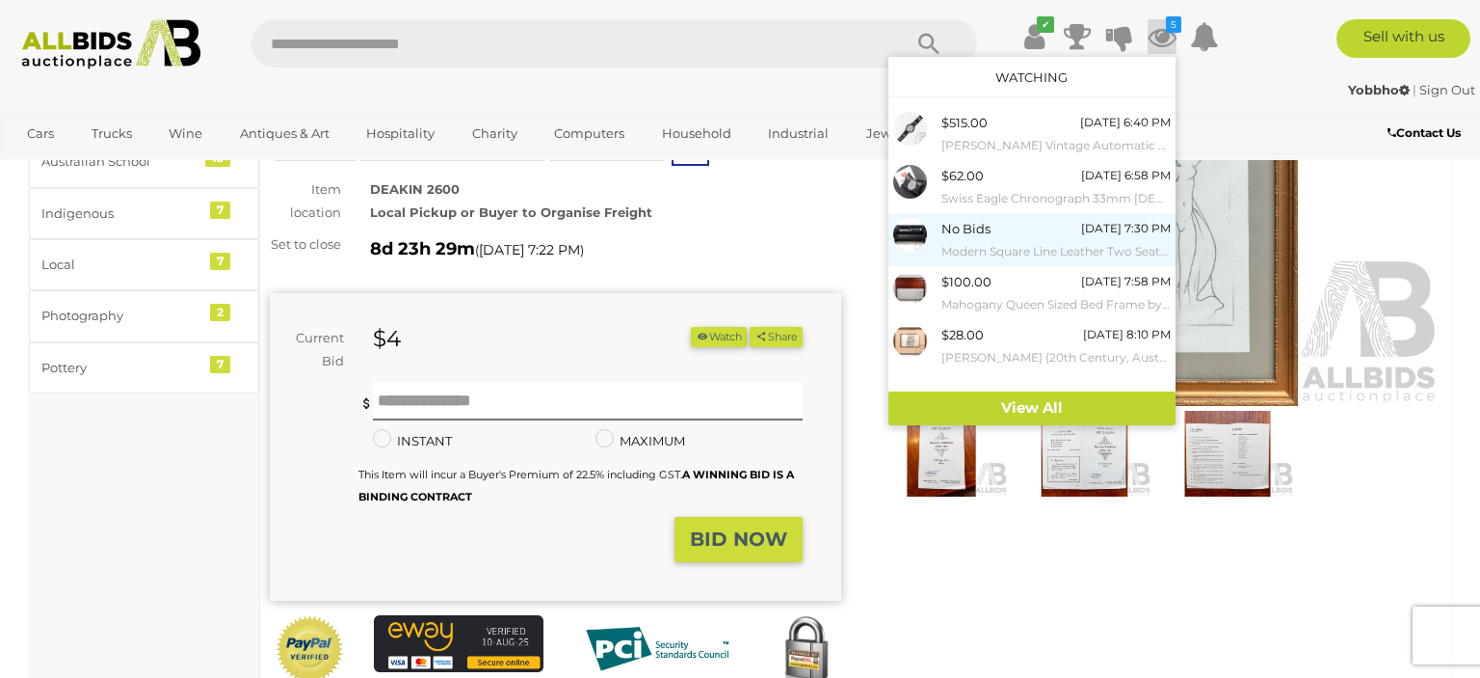
click at [962, 225] on span "No Bids" at bounding box center [966, 228] width 49 height 15
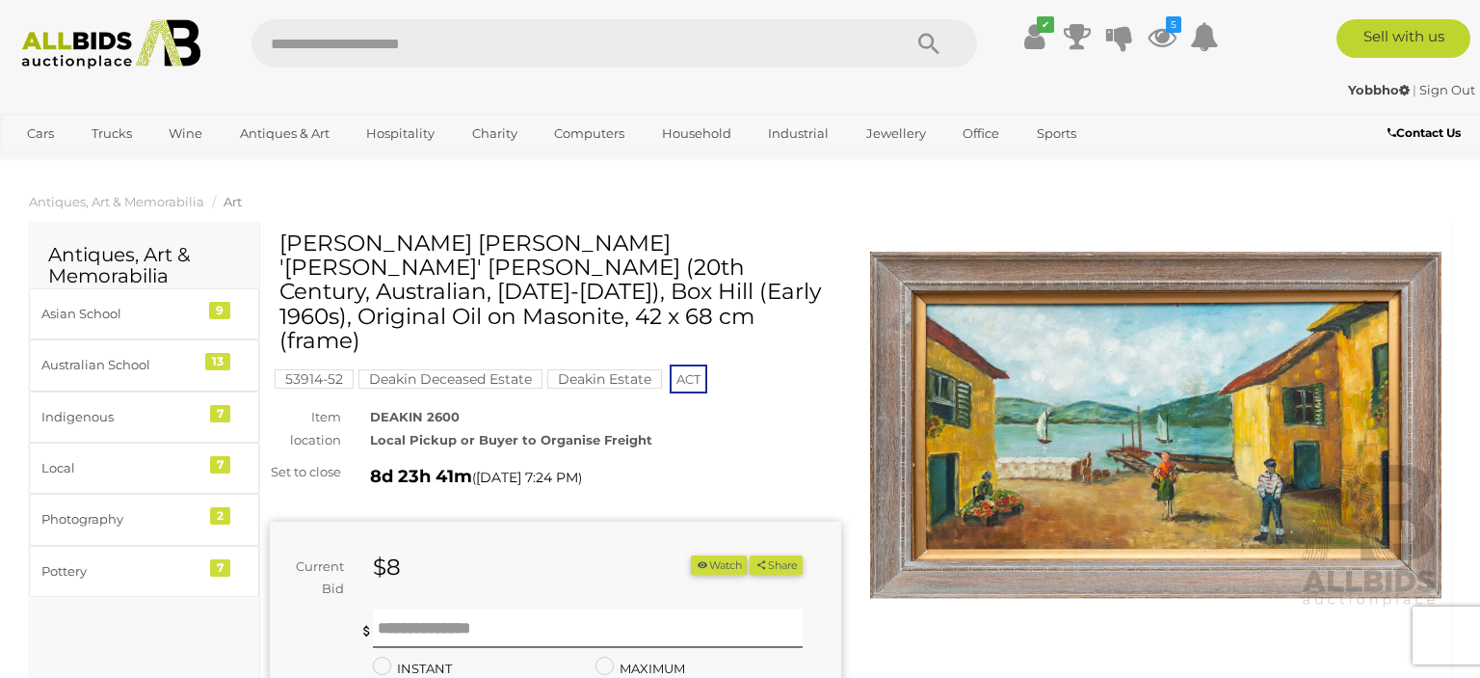
click at [1215, 390] on img at bounding box center [1156, 425] width 572 height 368
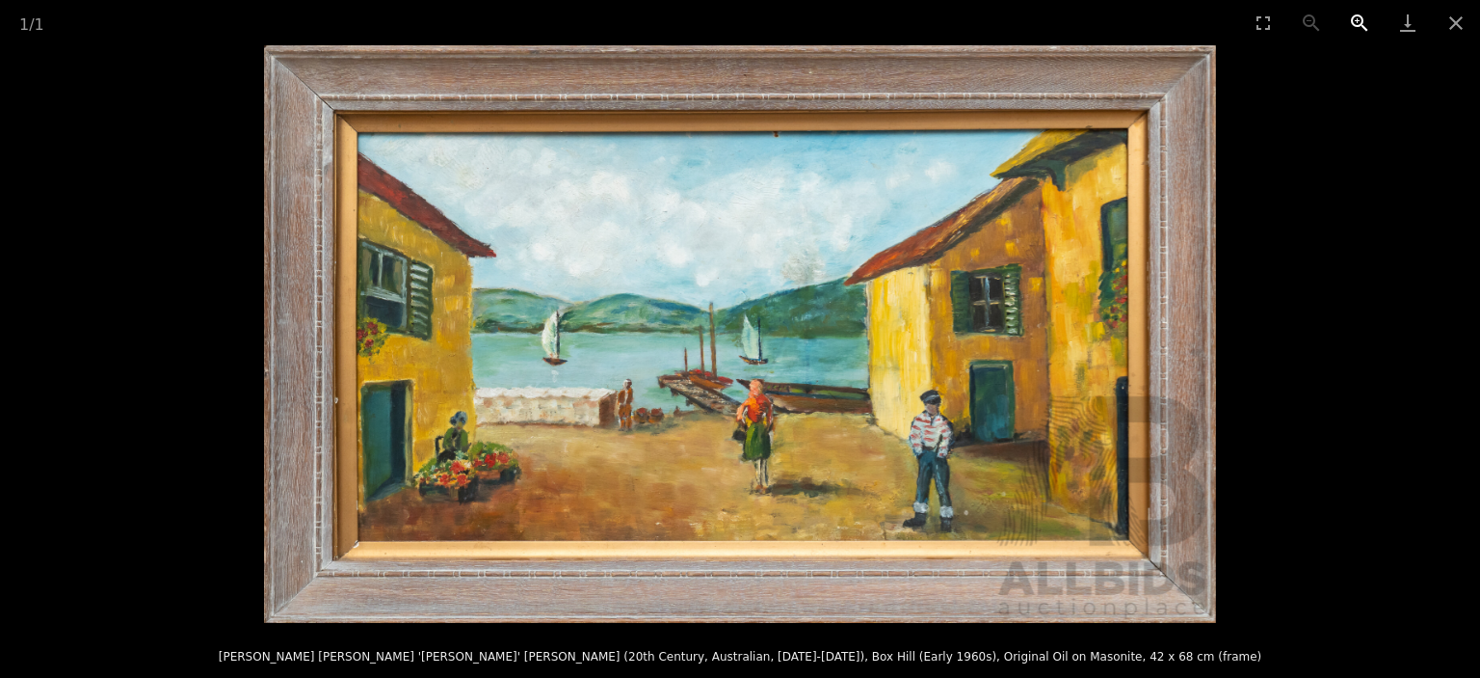
click at [1356, 20] on button "Zoom in" at bounding box center [1360, 22] width 48 height 45
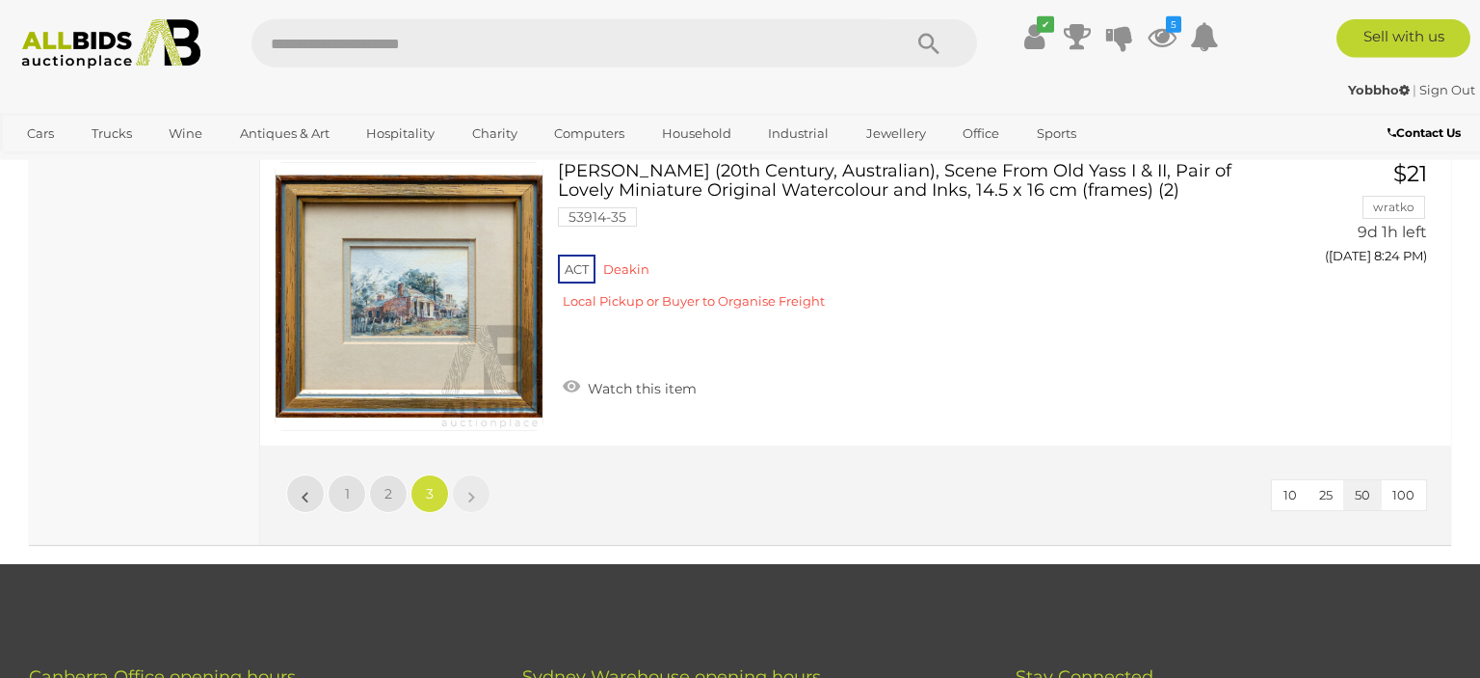
scroll to position [9684, 0]
